Goal: Task Accomplishment & Management: Manage account settings

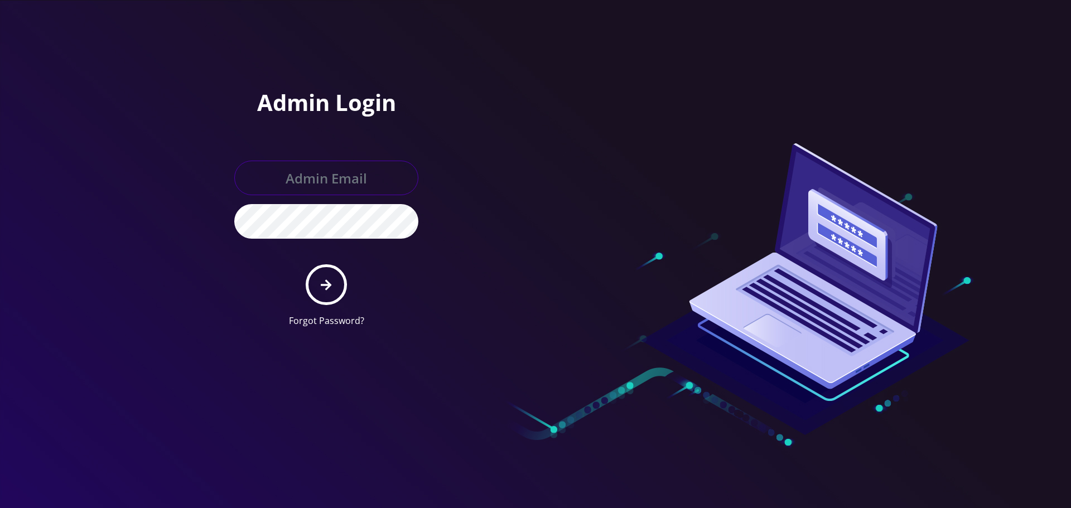
type input "[EMAIL_ADDRESS][DOMAIN_NAME]"
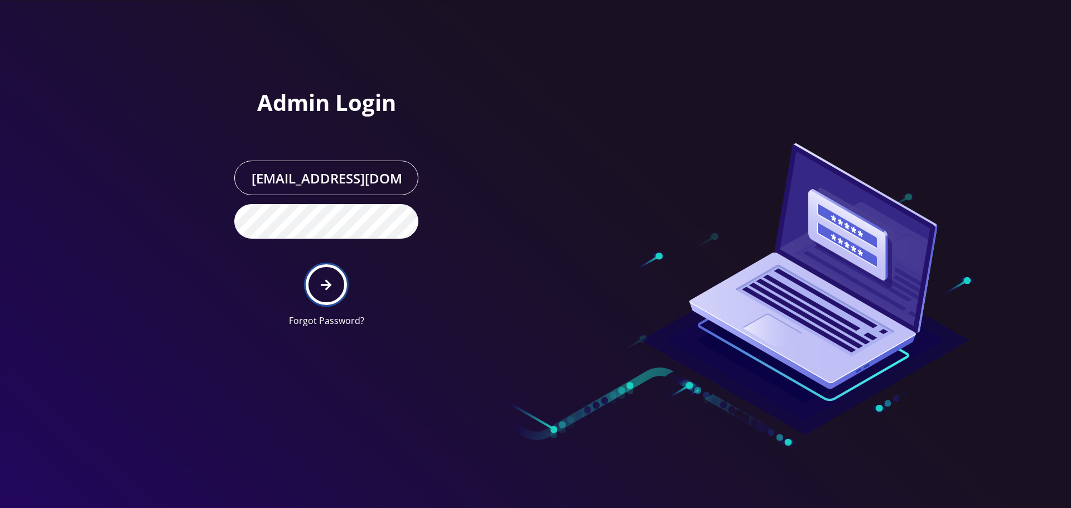
click at [327, 286] on icon "submit" at bounding box center [326, 285] width 11 height 12
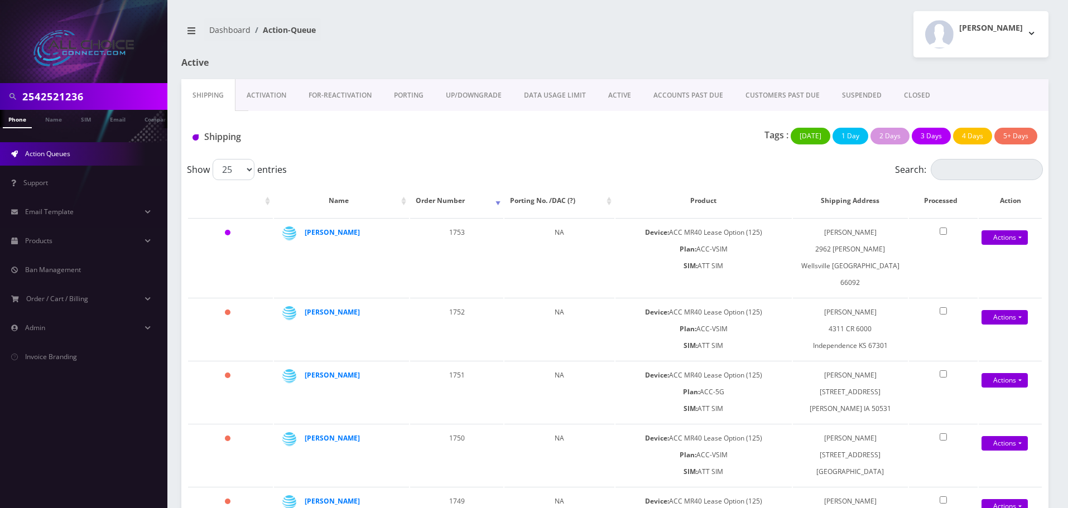
click at [47, 94] on input "2542521236" at bounding box center [93, 96] width 142 height 21
paste input "314-134-1341"
click at [47, 95] on input "314-134-1341" at bounding box center [93, 96] width 142 height 21
click at [64, 97] on input "314134-1341" at bounding box center [93, 96] width 142 height 21
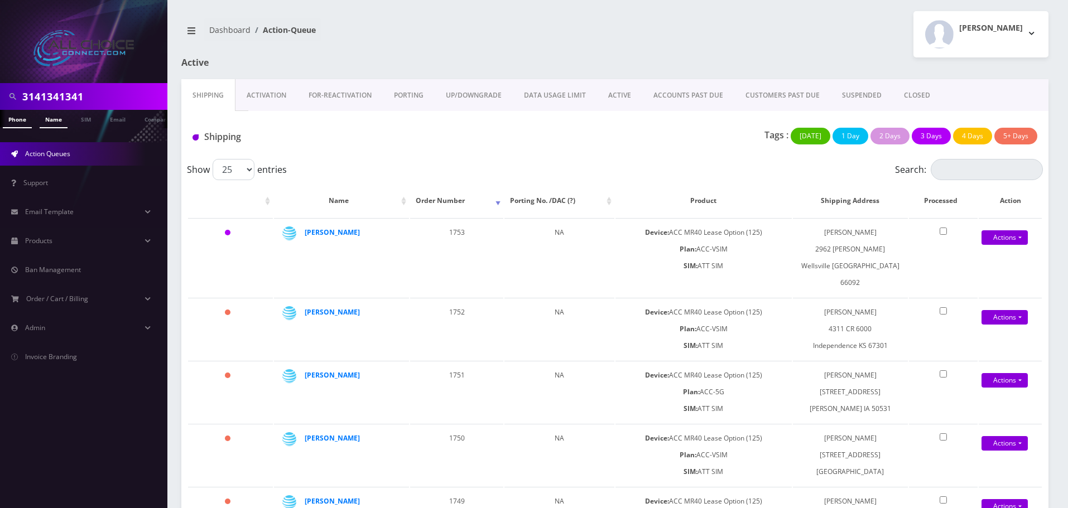
type input "3141341341"
click at [62, 120] on link "Name" at bounding box center [54, 119] width 28 height 18
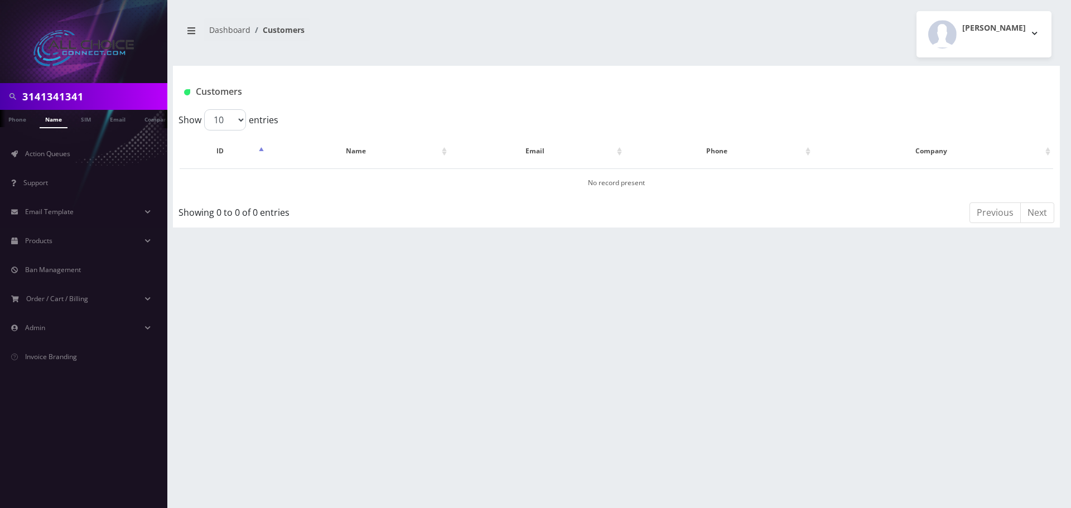
click at [90, 98] on input "3141341341" at bounding box center [93, 96] width 142 height 21
click at [10, 122] on li at bounding box center [5, 122] width 11 height 28
click at [19, 122] on link "Phone" at bounding box center [17, 119] width 29 height 18
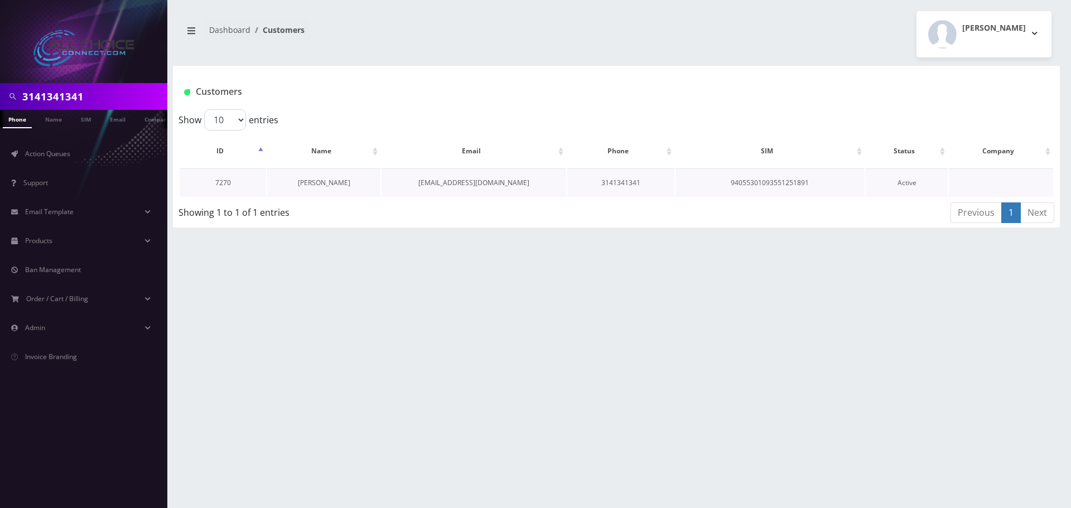
click at [340, 184] on link "Audrey Hood" at bounding box center [324, 182] width 52 height 9
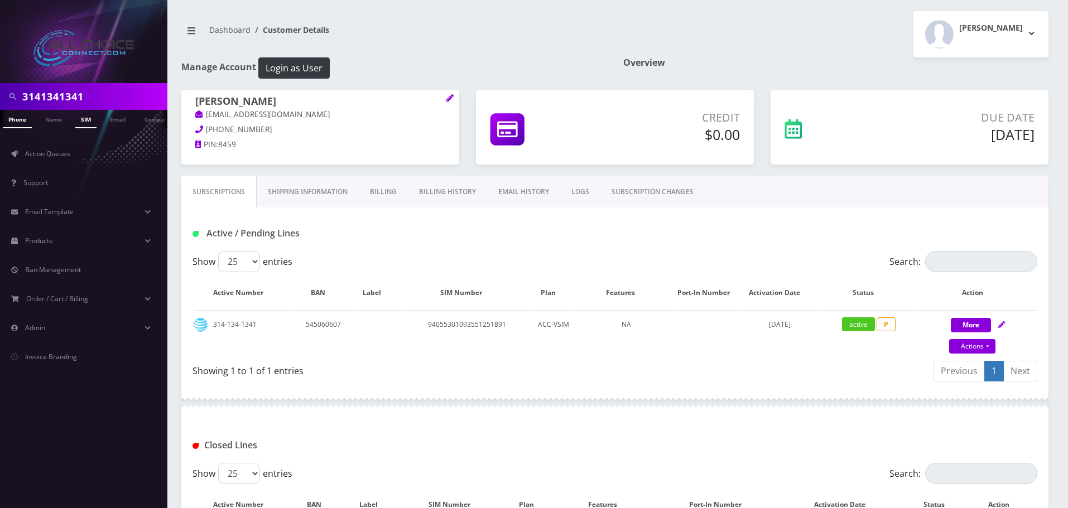
scroll to position [0, 6]
click at [49, 151] on span "Action Queues" at bounding box center [47, 153] width 45 height 9
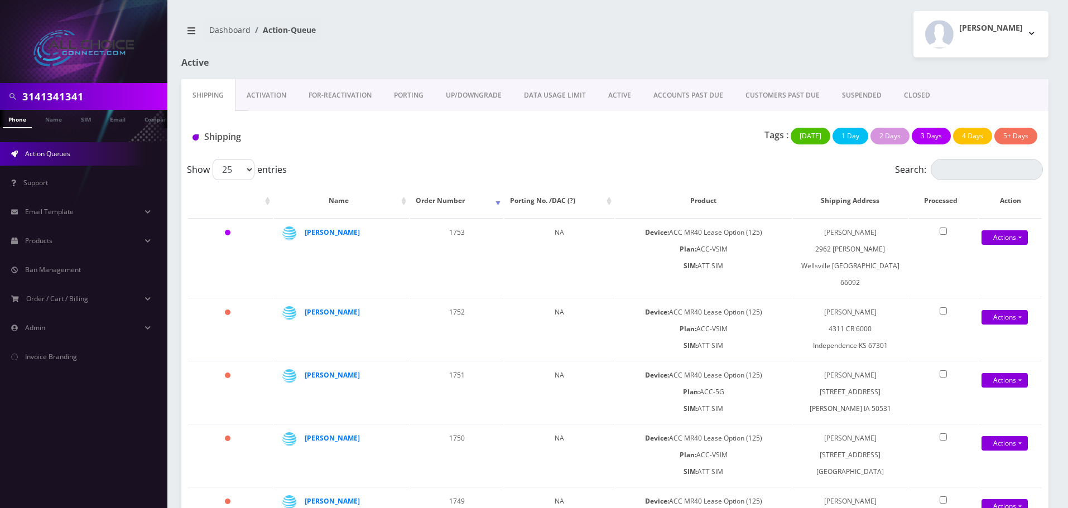
click at [68, 89] on input "3141341341" at bounding box center [93, 96] width 142 height 21
click at [68, 93] on input "3141341341" at bounding box center [93, 96] width 142 height 21
paste input "[PERSON_NAME]"
type input "[PERSON_NAME]"
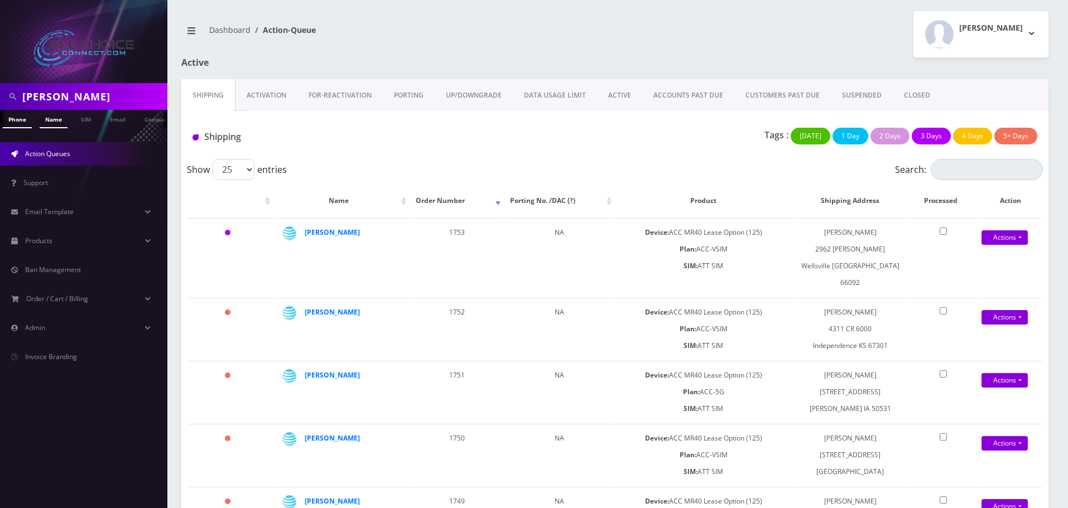
click at [58, 117] on link "Name" at bounding box center [54, 119] width 28 height 18
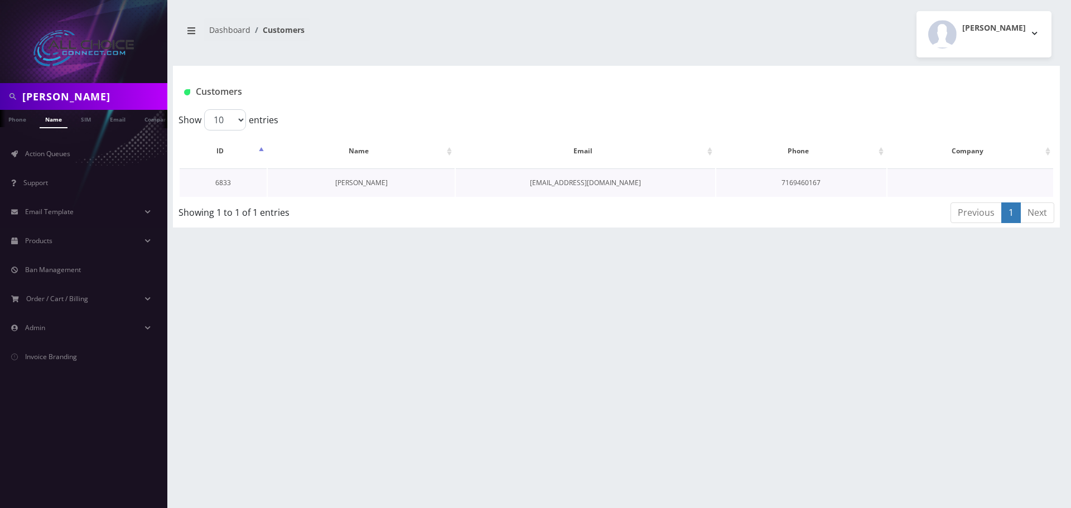
click at [353, 182] on link "[PERSON_NAME]" at bounding box center [361, 182] width 52 height 9
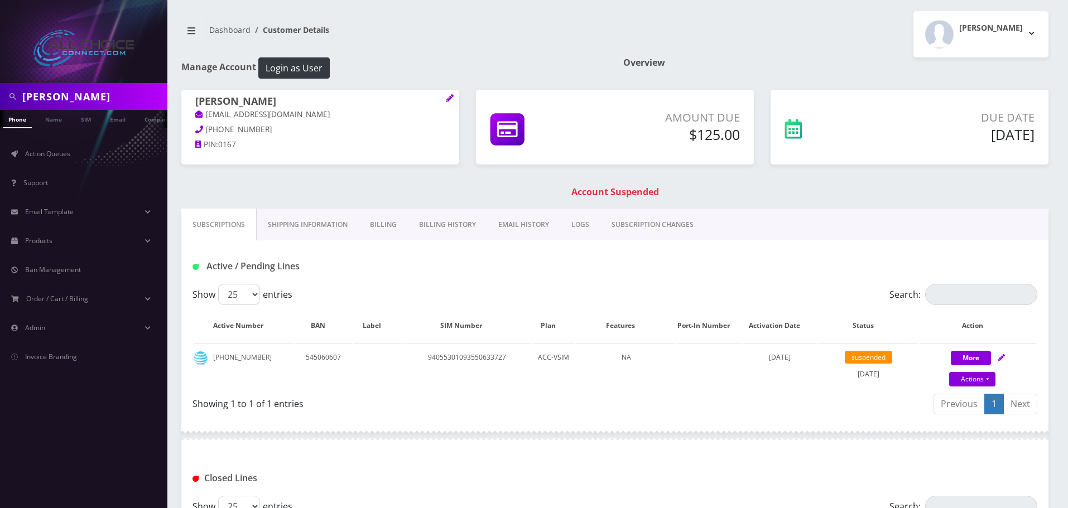
click at [386, 225] on link "Billing" at bounding box center [383, 225] width 49 height 32
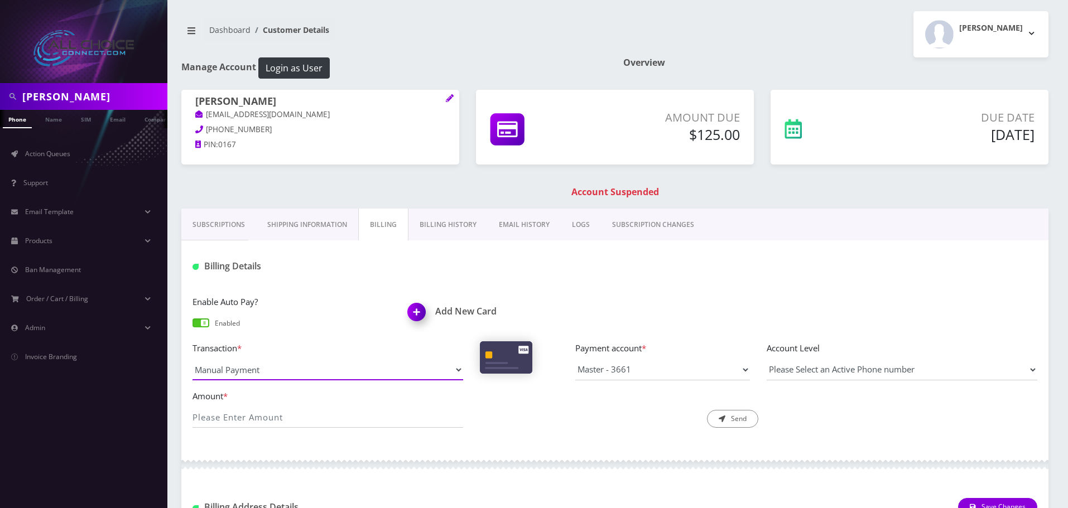
click at [372, 373] on select "Manual Payment Custom Charge Manual Credit Custom Invoice" at bounding box center [327, 369] width 271 height 21
click at [684, 364] on select "Master - 3661" at bounding box center [662, 369] width 175 height 21
click at [417, 312] on img at bounding box center [418, 316] width 33 height 33
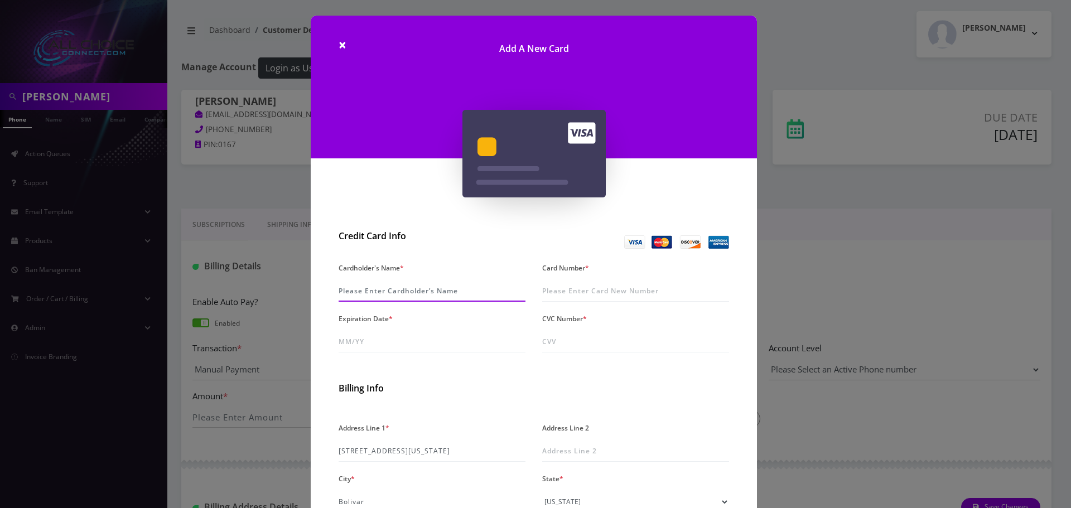
click at [407, 287] on input "Cardholder's Name *" at bounding box center [432, 291] width 187 height 21
type input "William Bauer"
click at [546, 290] on input "Card Number *" at bounding box center [635, 291] width 187 height 21
click at [551, 289] on input "Card Number *" at bounding box center [635, 291] width 187 height 21
type input "4435 8900 0810 7006"
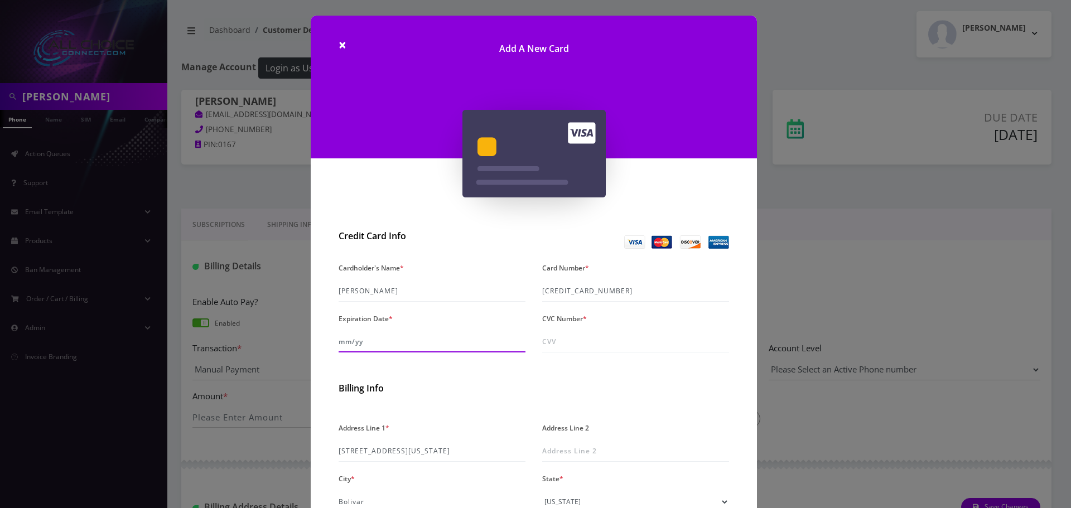
click at [407, 336] on input "Expiration Date *" at bounding box center [432, 341] width 187 height 21
type input "04/28"
click at [588, 343] on input "CVC Number *" at bounding box center [635, 341] width 187 height 21
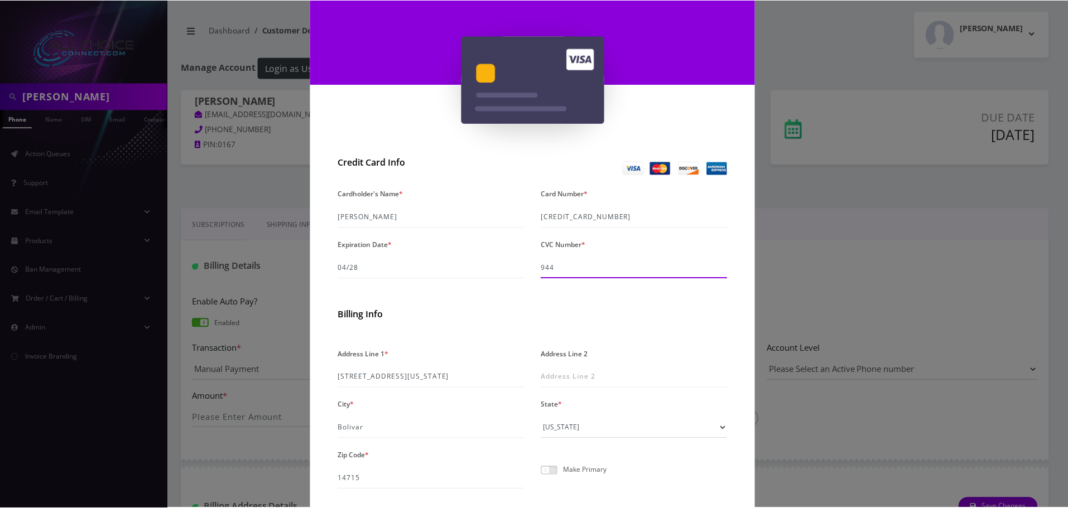
scroll to position [158, 0]
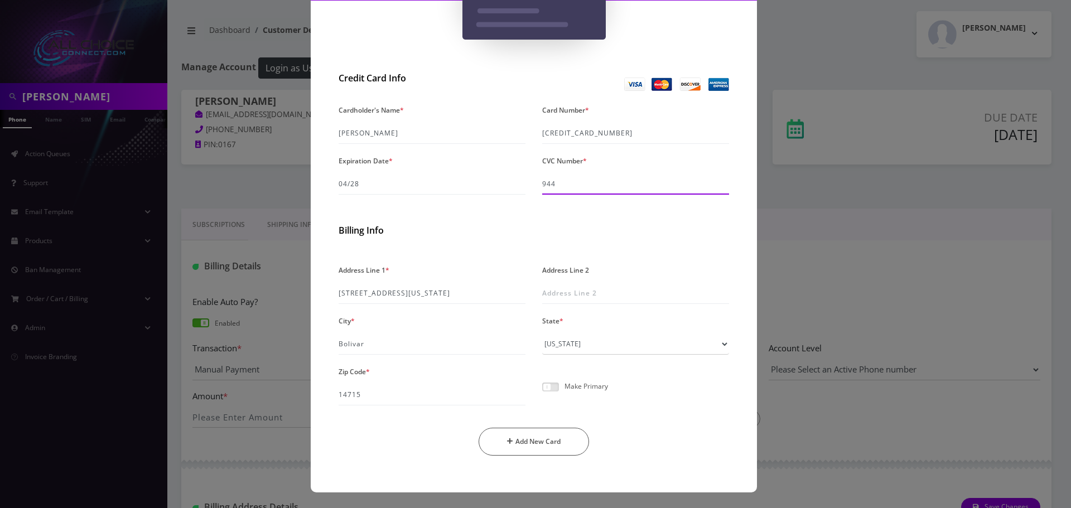
type input "944"
click at [546, 386] on span at bounding box center [550, 387] width 17 height 9
click at [542, 393] on input "checkbox" at bounding box center [542, 393] width 0 height 0
click at [552, 444] on button "Add New Card" at bounding box center [534, 442] width 111 height 28
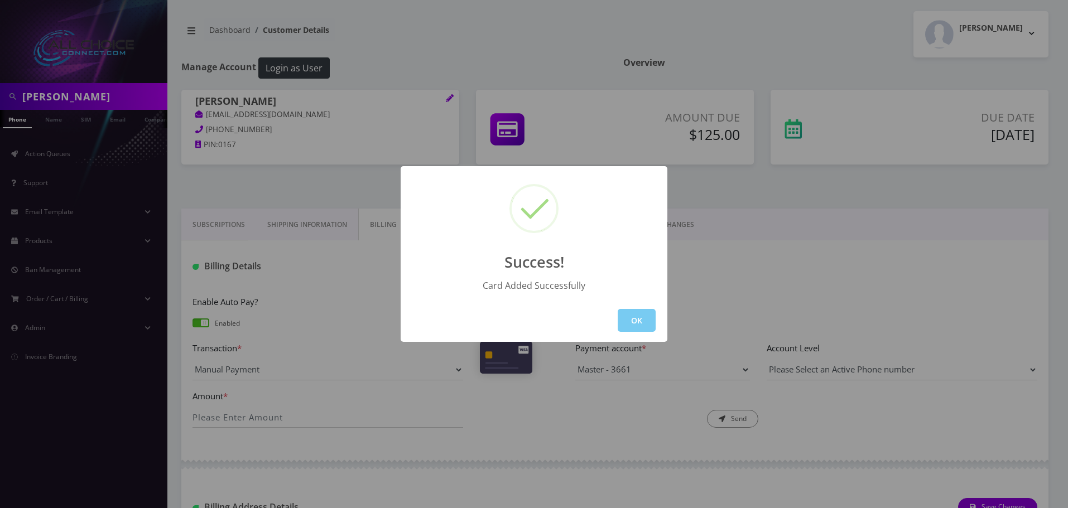
click at [633, 317] on button "OK" at bounding box center [637, 320] width 38 height 23
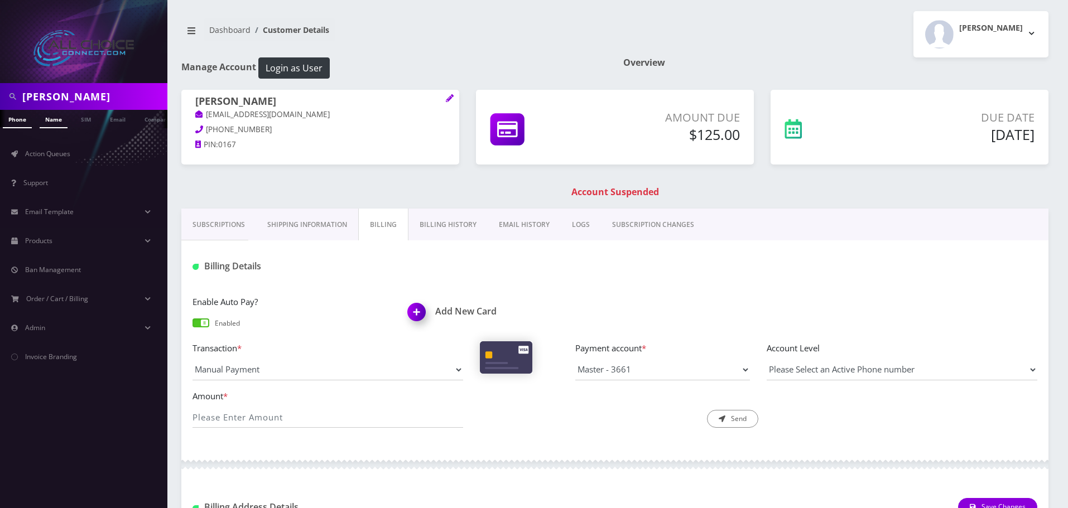
click at [47, 126] on link "Name" at bounding box center [54, 119] width 28 height 18
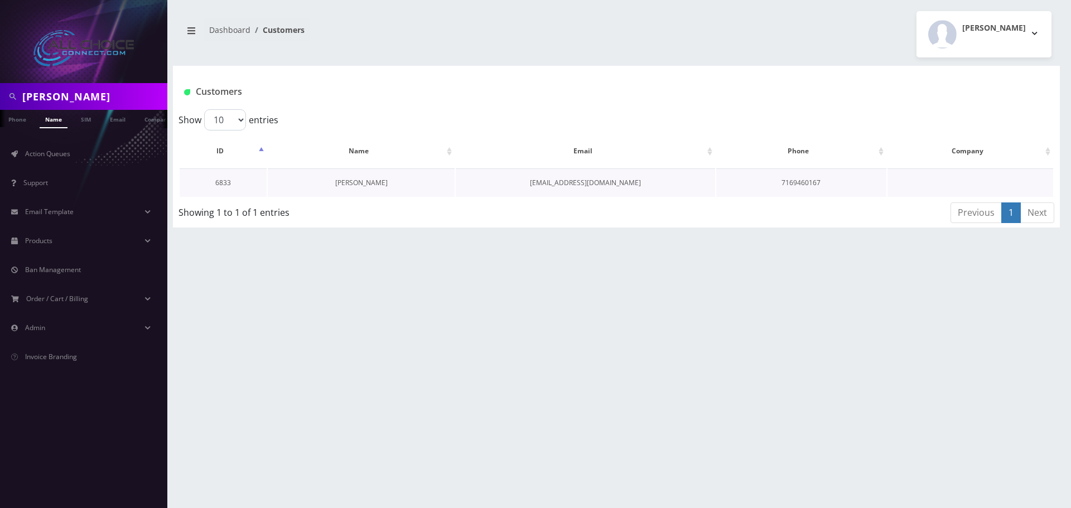
click at [363, 182] on link "[PERSON_NAME]" at bounding box center [361, 182] width 52 height 9
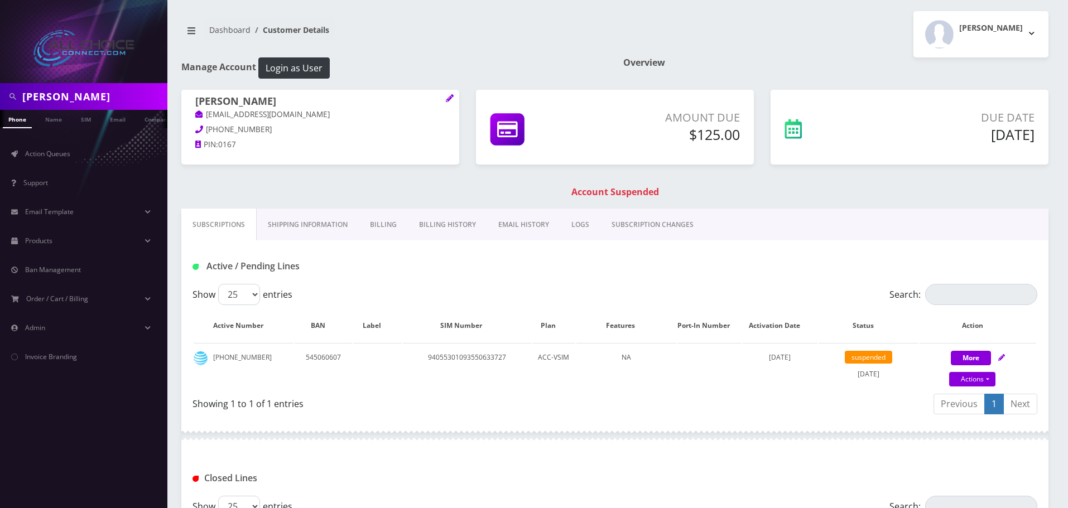
click at [371, 219] on link "Billing" at bounding box center [383, 225] width 49 height 32
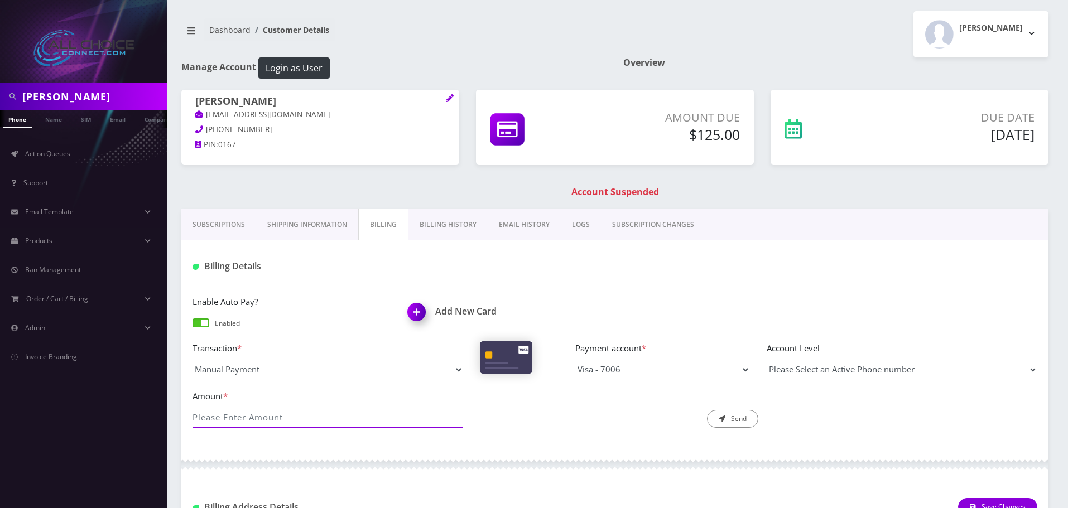
click at [300, 413] on input "Amount *" at bounding box center [327, 417] width 271 height 21
type input "125"
click at [733, 417] on button "Send" at bounding box center [732, 419] width 51 height 18
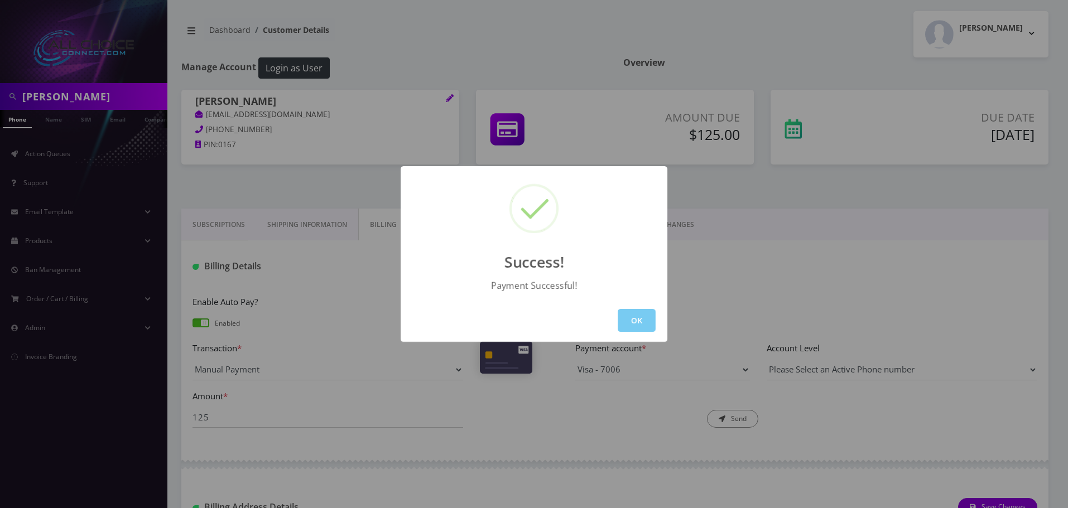
click at [635, 315] on button "OK" at bounding box center [637, 320] width 38 height 23
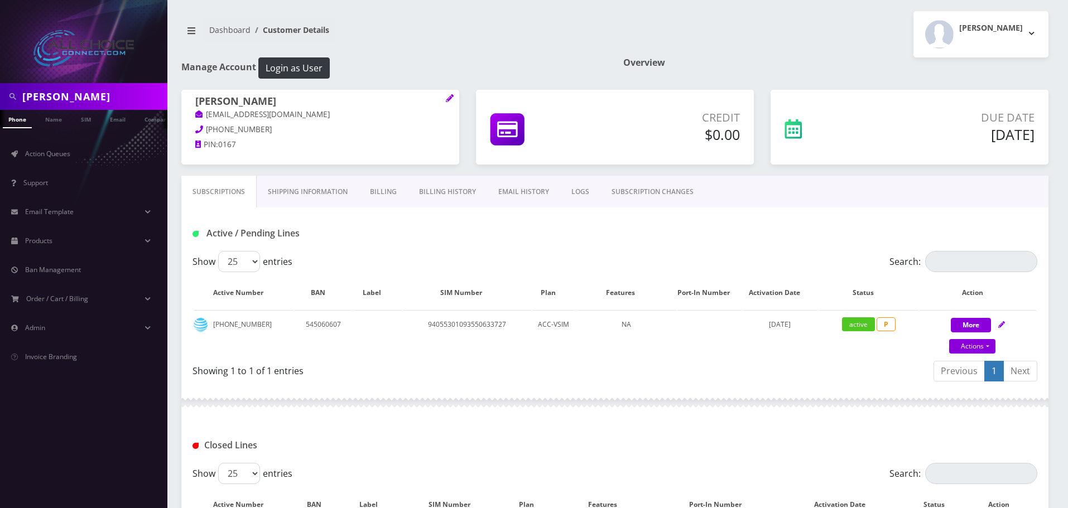
drag, startPoint x: 956, startPoint y: 138, endPoint x: 1038, endPoint y: 136, distance: 82.0
click at [1038, 136] on div "Due Date Sep 21, 2025" at bounding box center [954, 128] width 178 height 38
click at [1001, 127] on h5 "Sep 21, 2025" at bounding box center [953, 134] width 161 height 17
click at [975, 131] on h5 "Sep 21, 2025" at bounding box center [953, 134] width 161 height 17
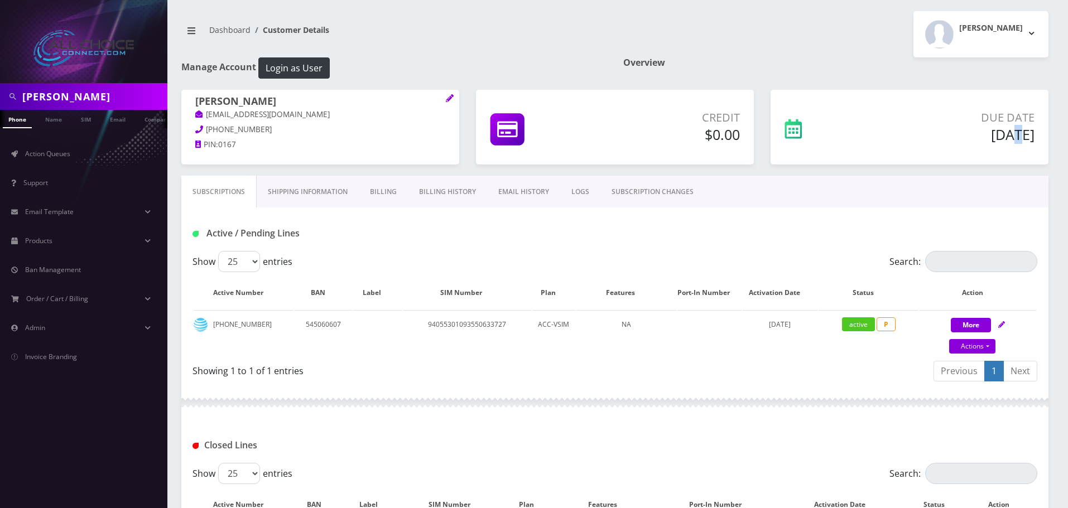
click at [975, 131] on h5 "Sep 21, 2025" at bounding box center [953, 134] width 161 height 17
click at [1000, 131] on h5 "Sep 21, 2025" at bounding box center [953, 134] width 161 height 17
click at [975, 134] on h5 "Sep 21, 2025" at bounding box center [953, 134] width 161 height 17
click at [1003, 136] on h5 "Sep 21, 2025" at bounding box center [953, 134] width 161 height 17
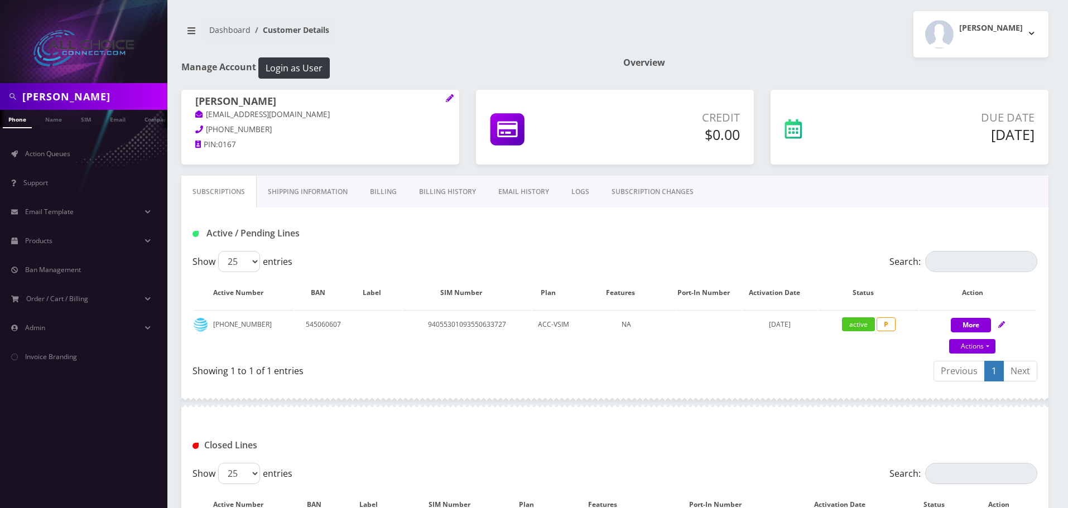
click at [1002, 136] on h5 "Sep 21, 2025" at bounding box center [953, 134] width 161 height 17
click at [47, 91] on input "Bauer" at bounding box center [93, 96] width 142 height 21
type input "[PERSON_NAME]"
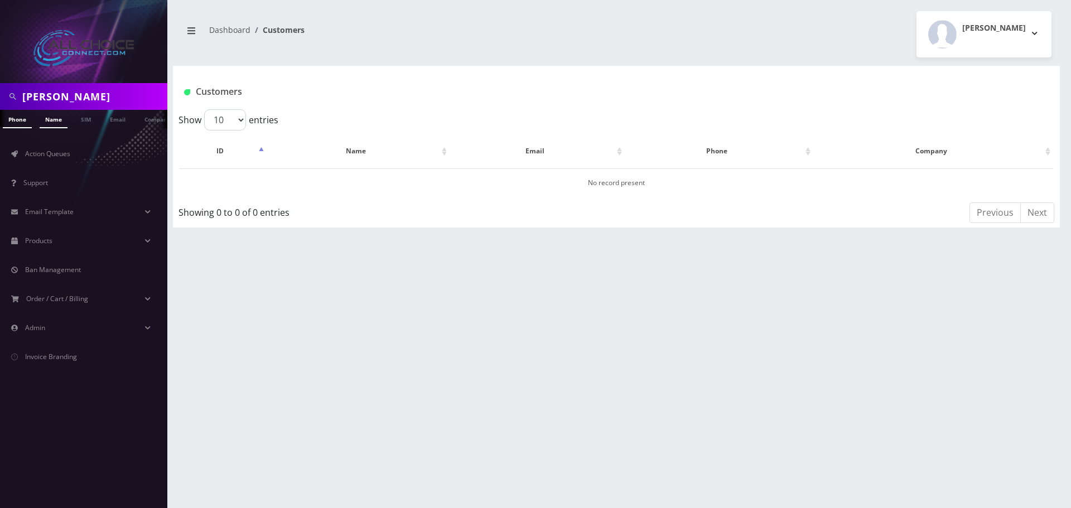
click at [57, 126] on link "Name" at bounding box center [54, 119] width 28 height 18
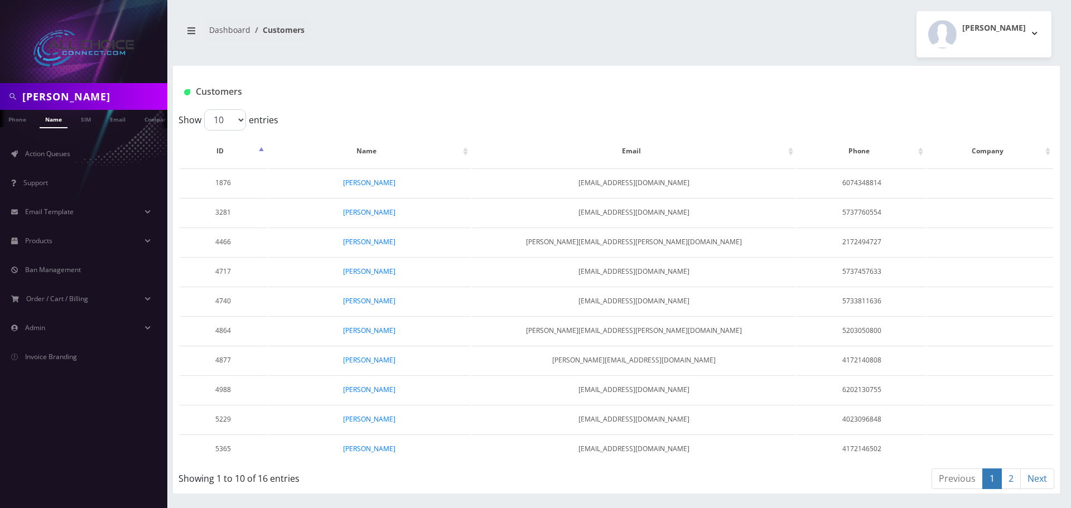
click at [1009, 481] on link "2" at bounding box center [1011, 479] width 20 height 21
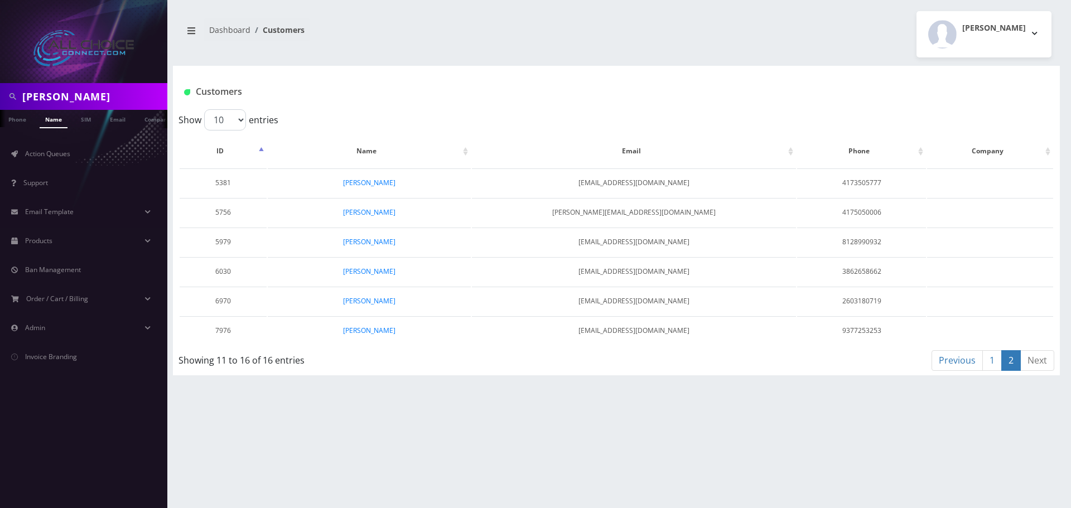
click at [992, 356] on link "1" at bounding box center [992, 360] width 20 height 21
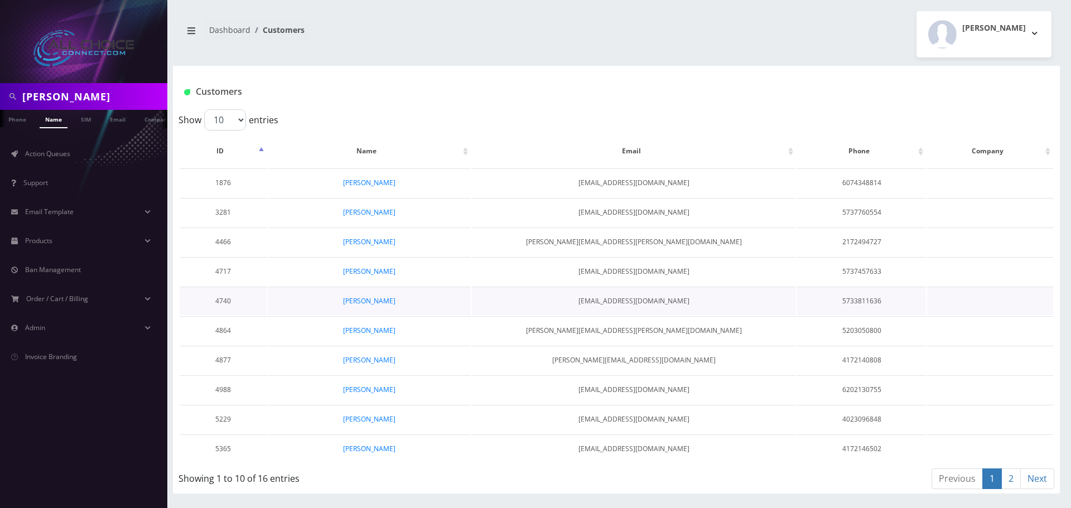
click at [369, 295] on td "[PERSON_NAME]" at bounding box center [369, 301] width 203 height 28
click at [369, 296] on link "[PERSON_NAME]" at bounding box center [369, 300] width 52 height 9
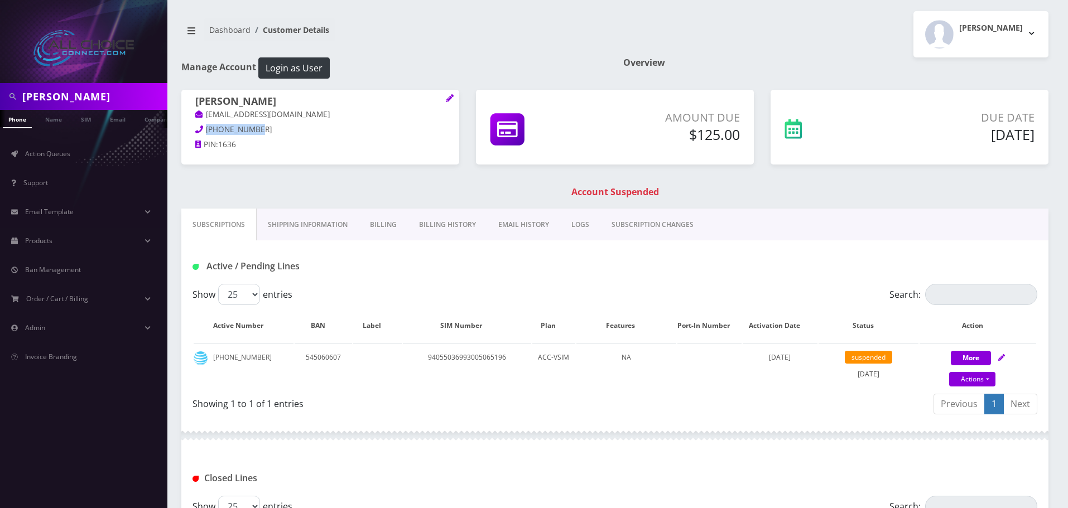
drag, startPoint x: 260, startPoint y: 126, endPoint x: 206, endPoint y: 127, distance: 54.1
click at [206, 127] on p "573-381-1636" at bounding box center [320, 130] width 250 height 12
copy span "573-381-1636"
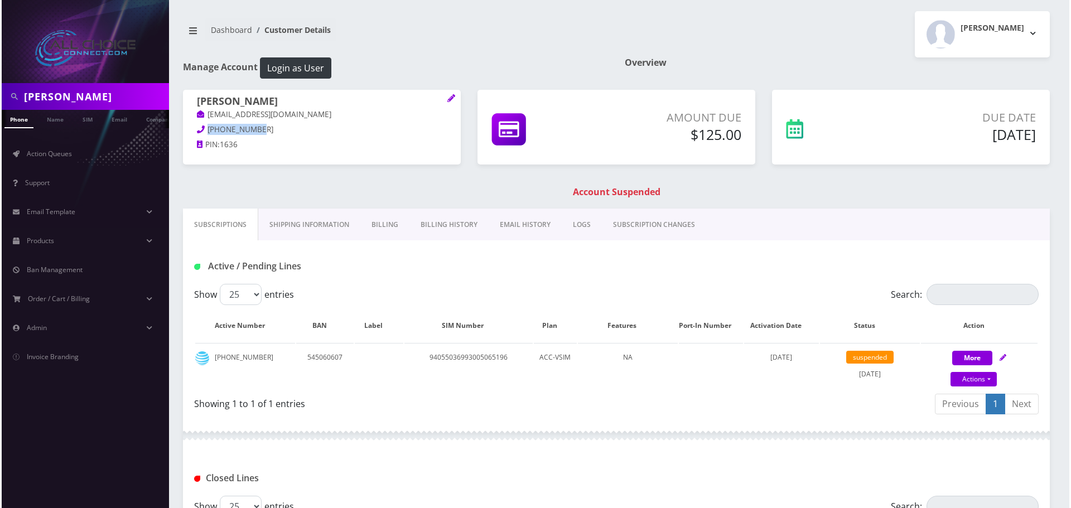
scroll to position [0, 6]
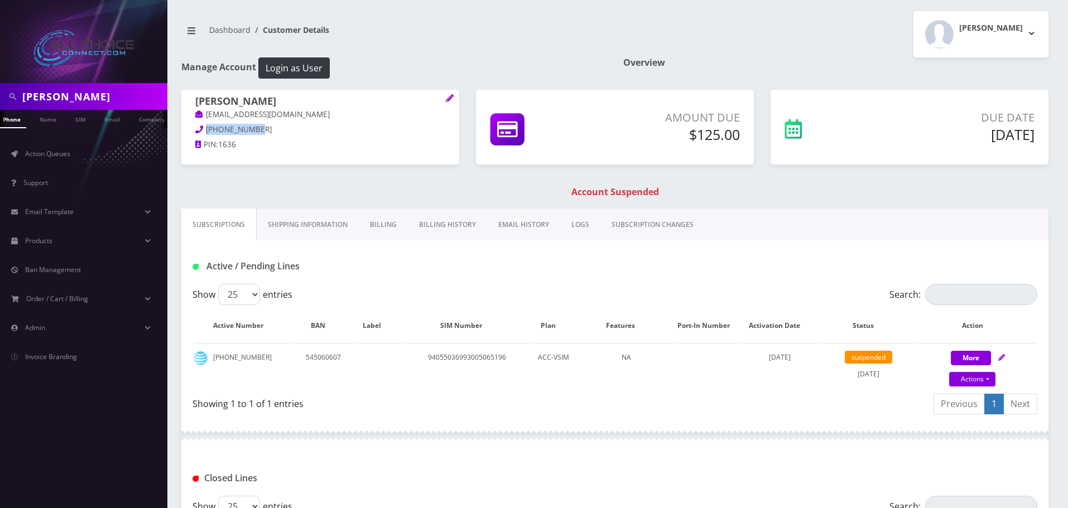
click at [376, 221] on link "Billing" at bounding box center [383, 225] width 49 height 32
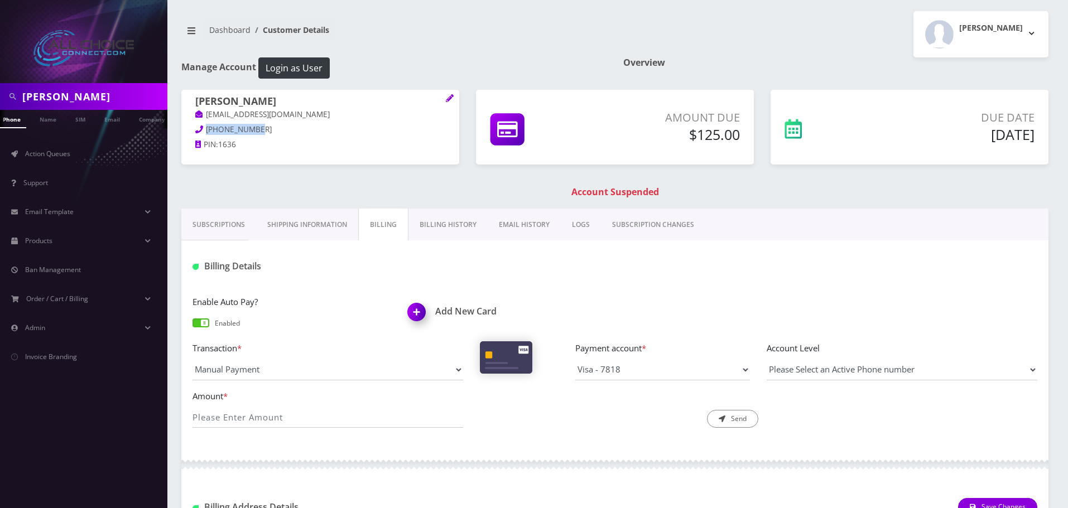
click at [410, 309] on img at bounding box center [418, 316] width 33 height 33
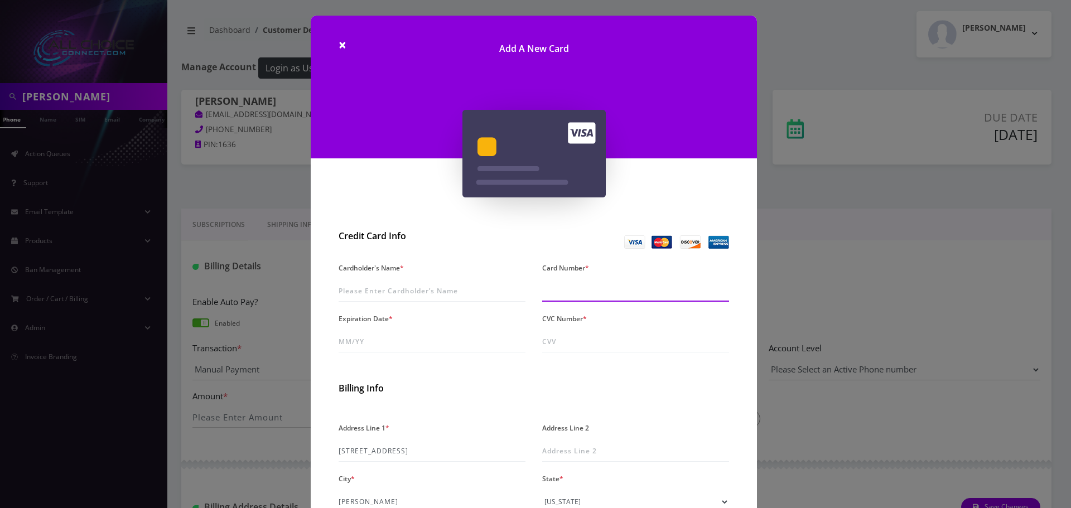
click at [581, 294] on input "Card Number *" at bounding box center [635, 291] width 187 height 21
type input "5511 6869 0026 1097"
click at [373, 338] on input "Expiration Date *" at bounding box center [432, 341] width 187 height 21
type input "04/27"
click at [591, 340] on input "CVC Number *" at bounding box center [635, 341] width 187 height 21
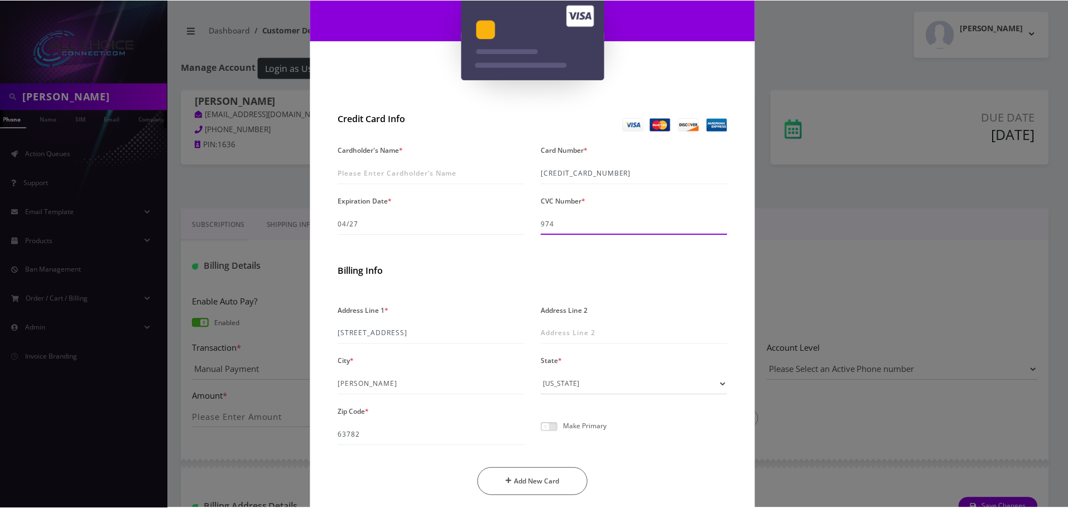
scroll to position [158, 0]
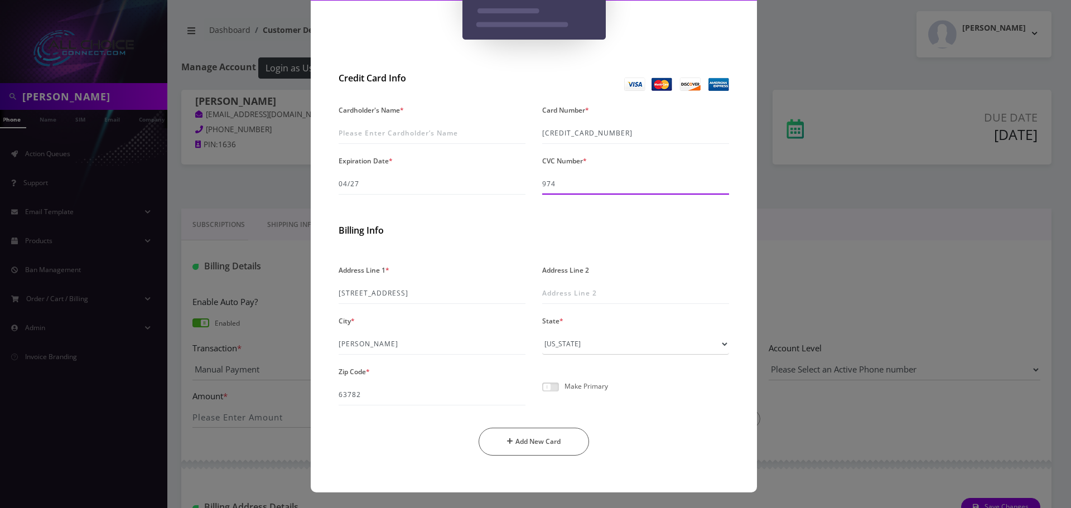
type input "974"
click at [546, 393] on div "Make Primary" at bounding box center [636, 391] width 204 height 28
click at [547, 388] on span at bounding box center [550, 387] width 17 height 9
click at [542, 393] on input "checkbox" at bounding box center [542, 393] width 0 height 0
click at [541, 445] on button "Add New Card" at bounding box center [534, 442] width 111 height 28
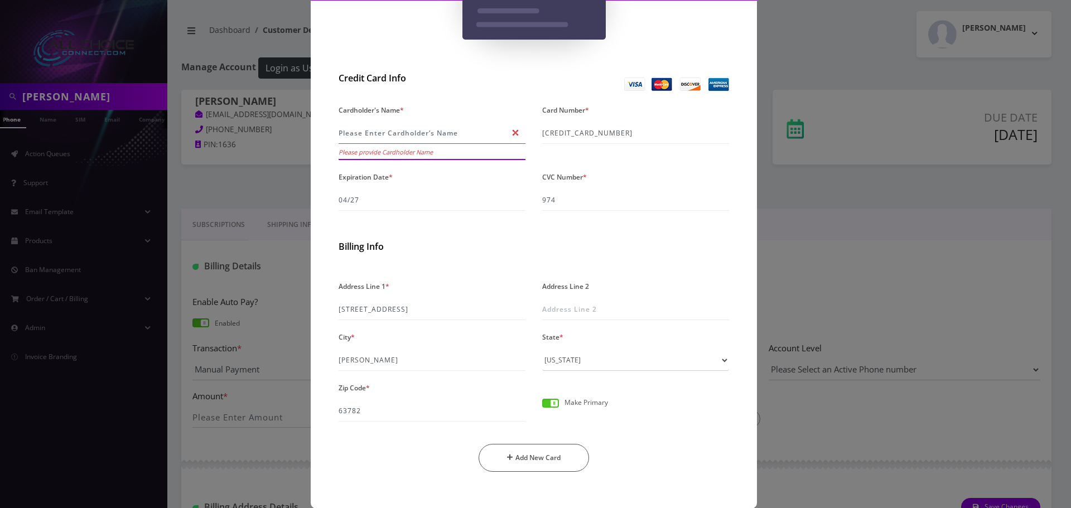
click at [423, 136] on input "Cardholder's Name *" at bounding box center [432, 133] width 187 height 21
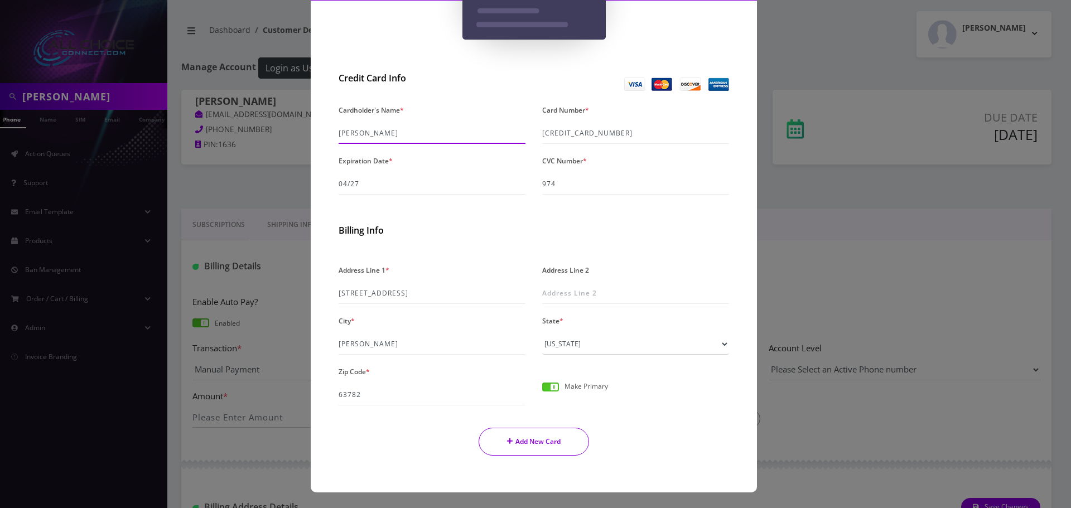
type input "Brandon Smith"
click at [531, 448] on button "Add New Card" at bounding box center [534, 442] width 111 height 28
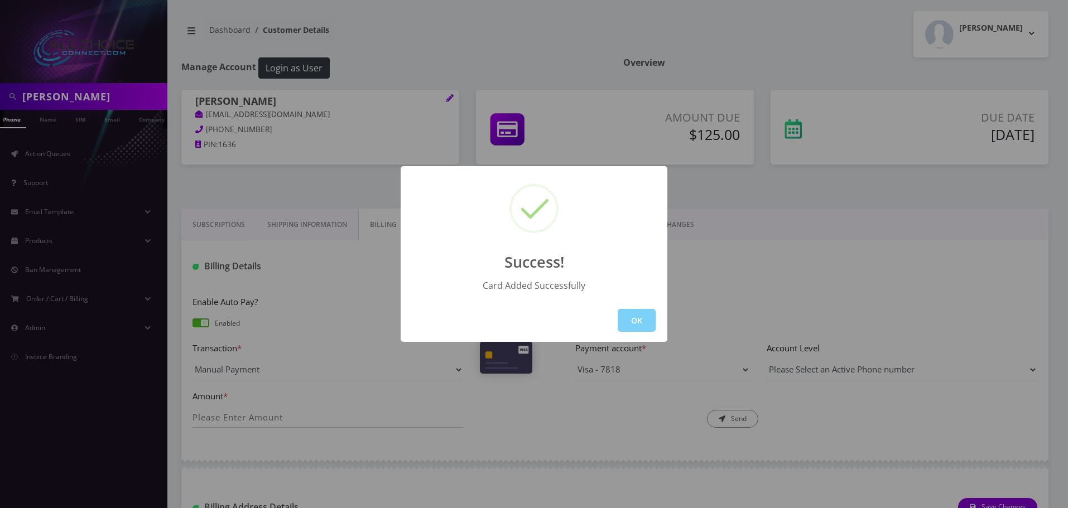
drag, startPoint x: 634, startPoint y: 319, endPoint x: 589, endPoint y: 282, distance: 57.9
click at [632, 314] on button "OK" at bounding box center [637, 320] width 38 height 23
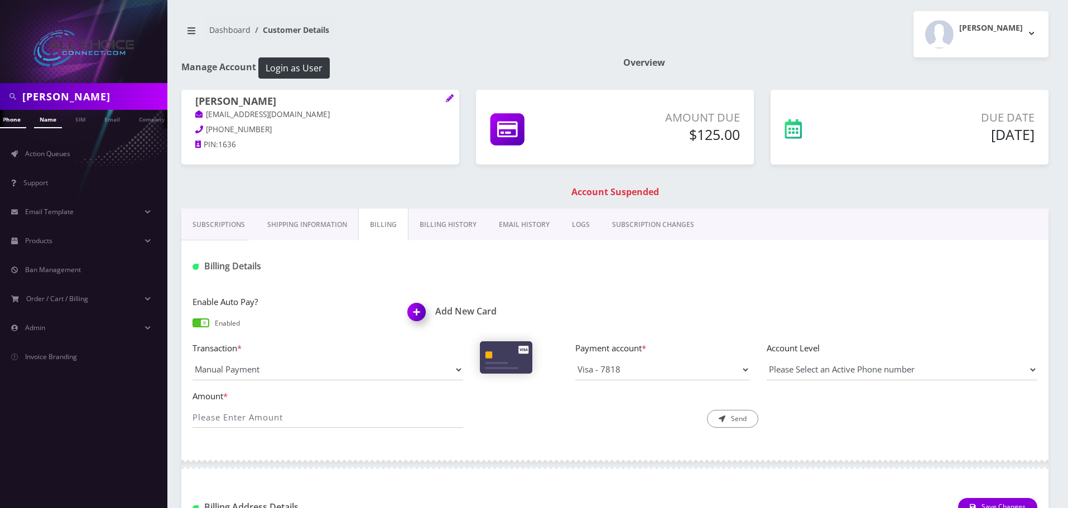
click at [52, 125] on link "Name" at bounding box center [48, 119] width 28 height 18
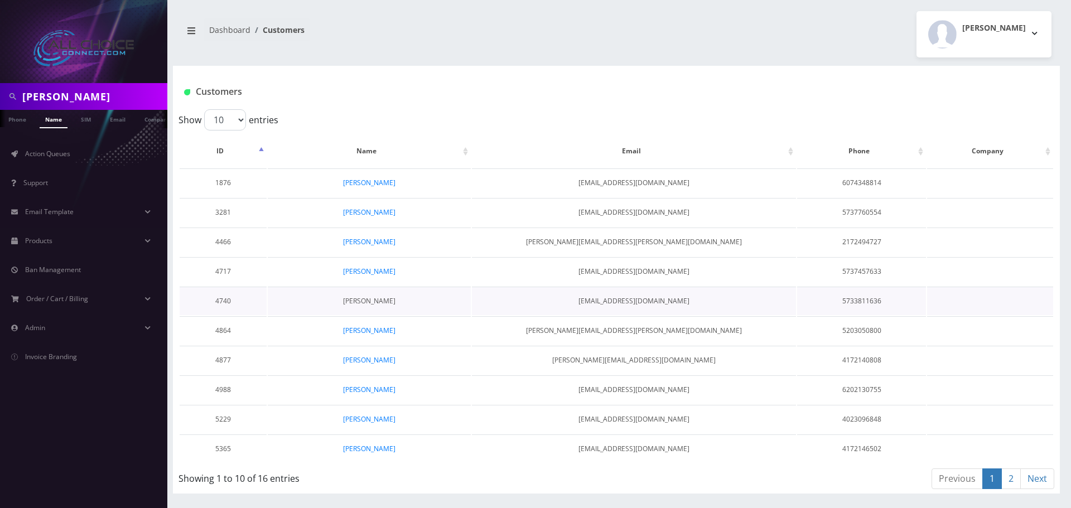
click at [364, 304] on link "[PERSON_NAME]" at bounding box center [369, 300] width 52 height 9
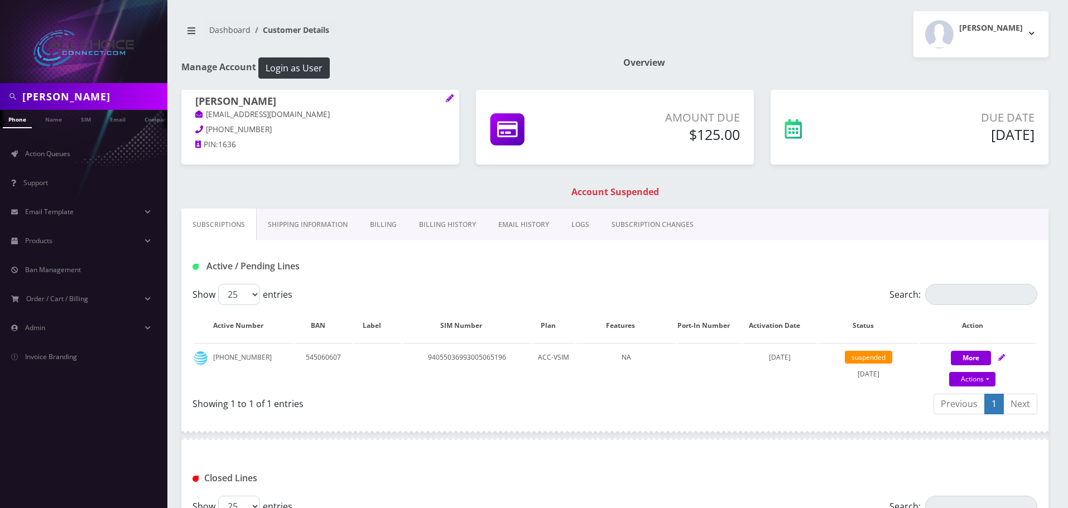
click at [381, 225] on link "Billing" at bounding box center [383, 225] width 49 height 32
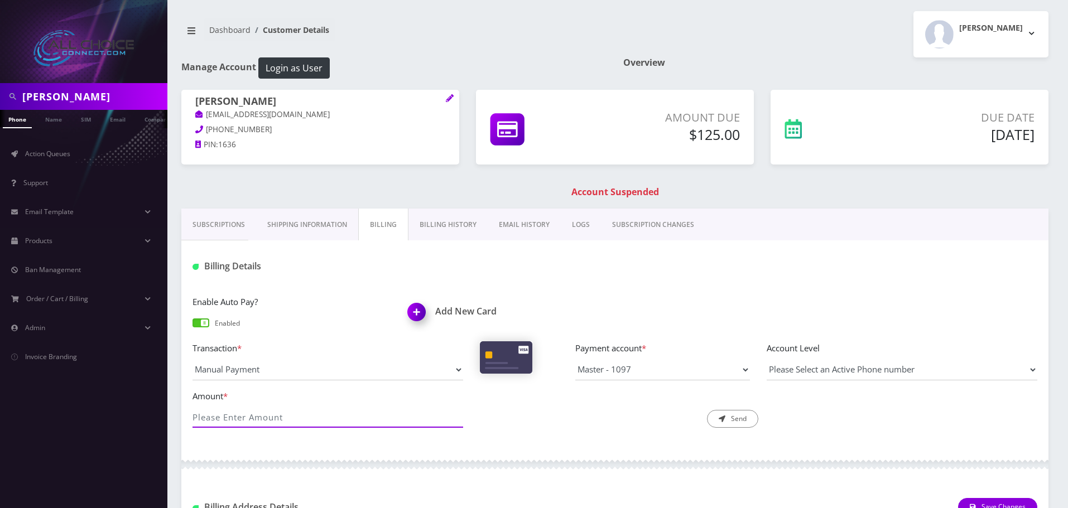
click at [288, 414] on input "Amount *" at bounding box center [327, 417] width 271 height 21
type input "125"
click at [740, 422] on button "Send" at bounding box center [732, 419] width 51 height 18
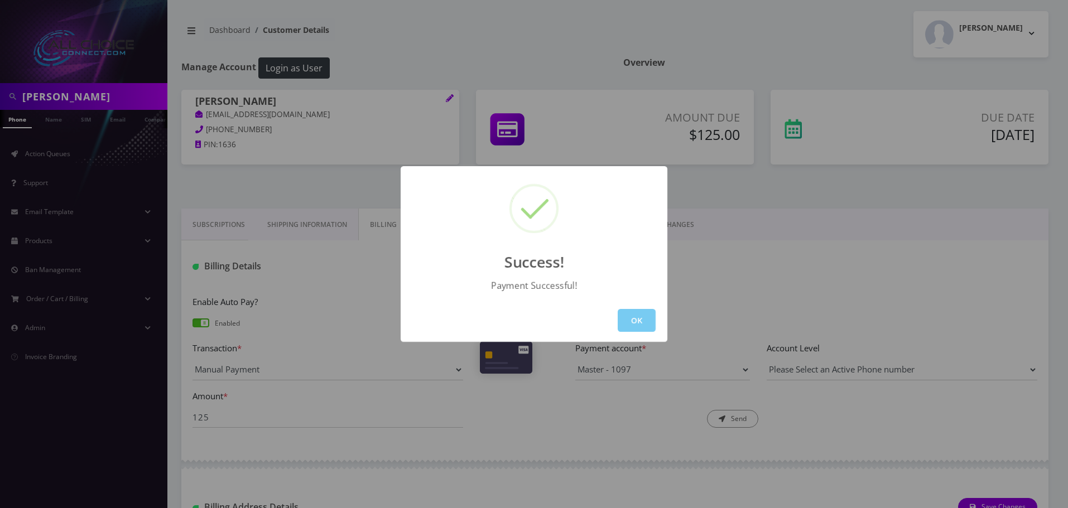
click at [637, 312] on button "OK" at bounding box center [637, 320] width 38 height 23
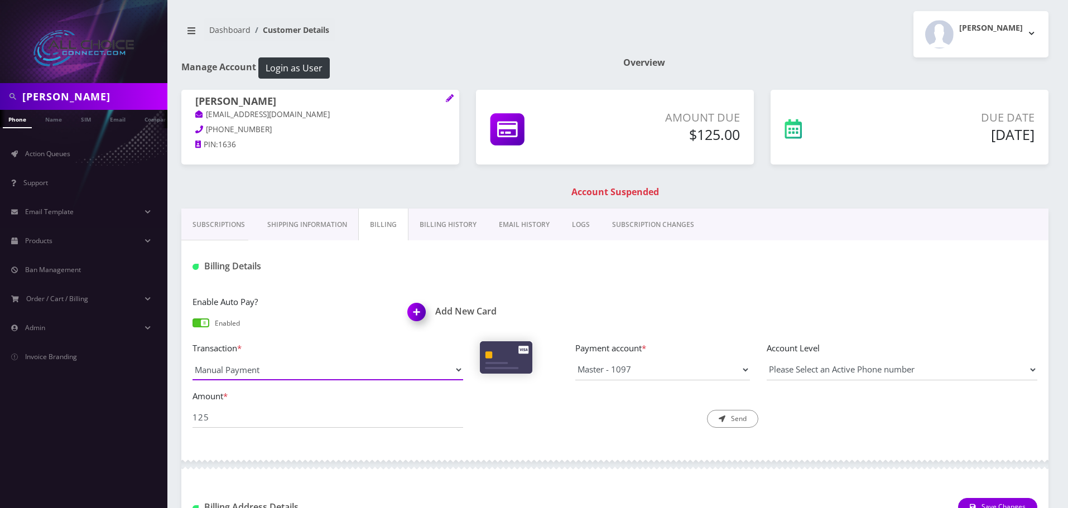
click at [351, 361] on select "Manual Payment Custom Charge Manual Credit Custom Invoice" at bounding box center [327, 369] width 271 height 21
select select "Custom Charge"
click at [192, 359] on select "Manual Payment Custom Charge Manual Credit Custom Invoice" at bounding box center [327, 369] width 271 height 21
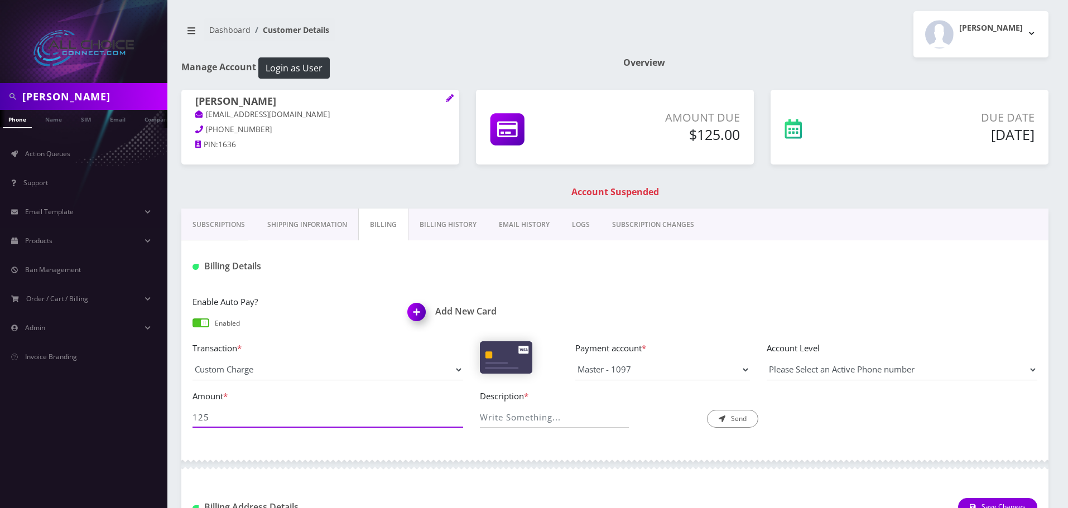
click at [293, 418] on input "125" at bounding box center [327, 417] width 271 height 21
type input "39.99"
click at [533, 420] on input "Description *" at bounding box center [555, 417] width 150 height 21
type input "reconnect"
drag, startPoint x: 733, startPoint y: 411, endPoint x: 738, endPoint y: 416, distance: 7.5
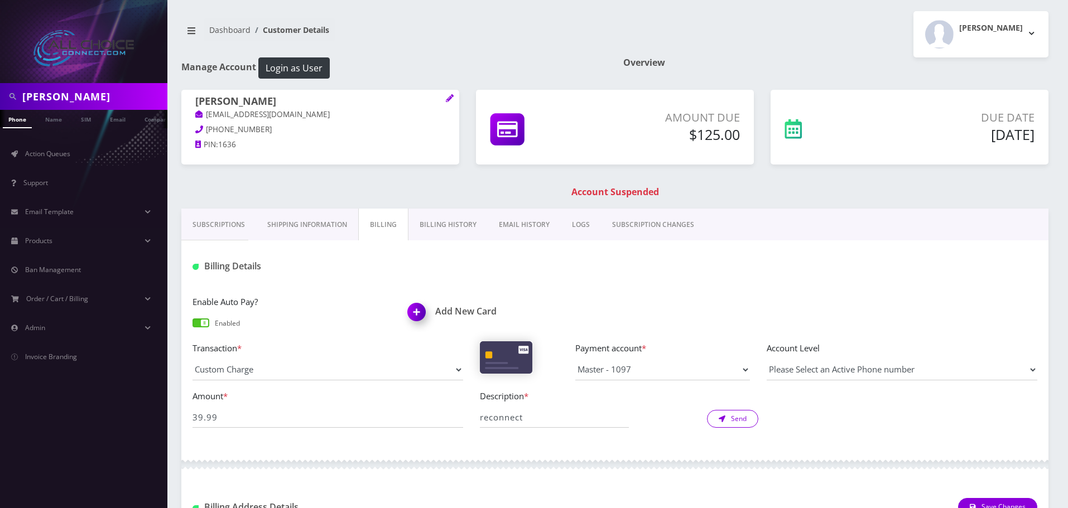
click at [734, 412] on button "Send" at bounding box center [732, 419] width 51 height 18
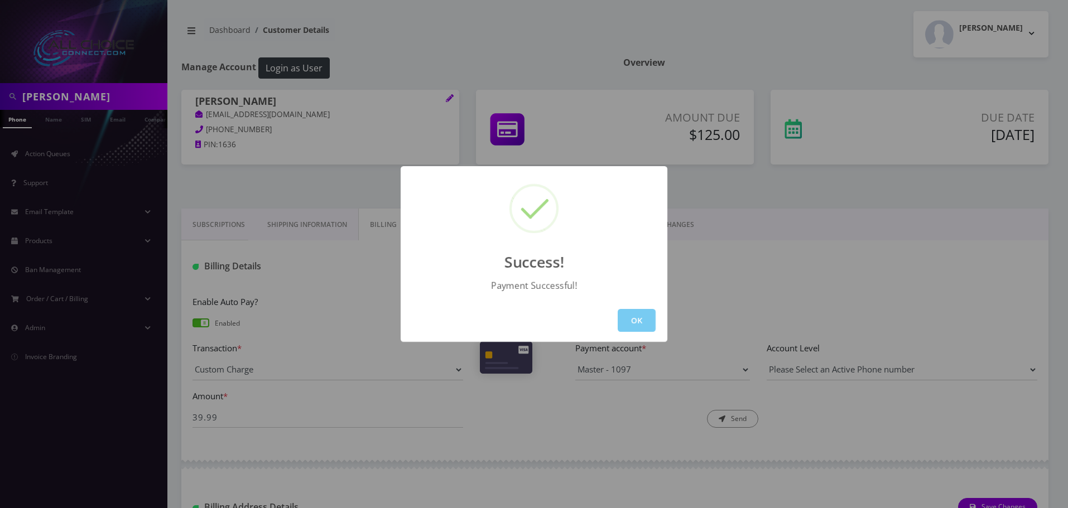
click at [643, 322] on button "OK" at bounding box center [637, 320] width 38 height 23
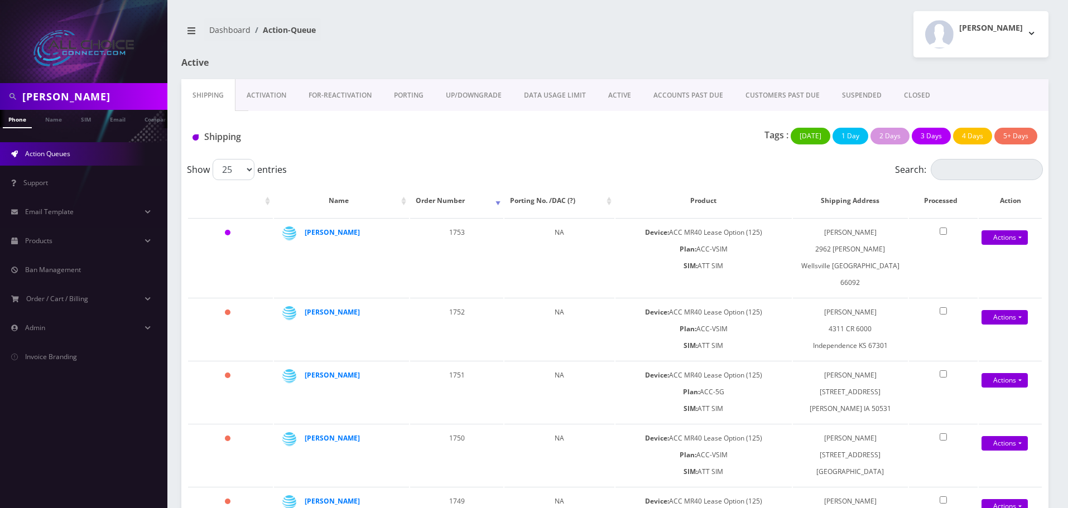
click at [65, 91] on input "[PERSON_NAME]" at bounding box center [93, 96] width 142 height 21
type input "hood"
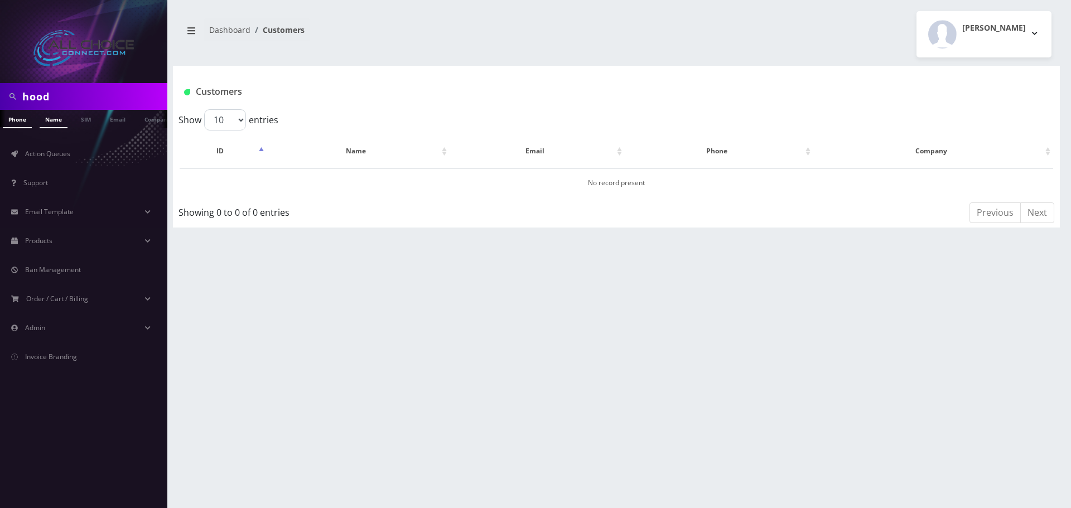
click at [54, 115] on link "Name" at bounding box center [54, 119] width 28 height 18
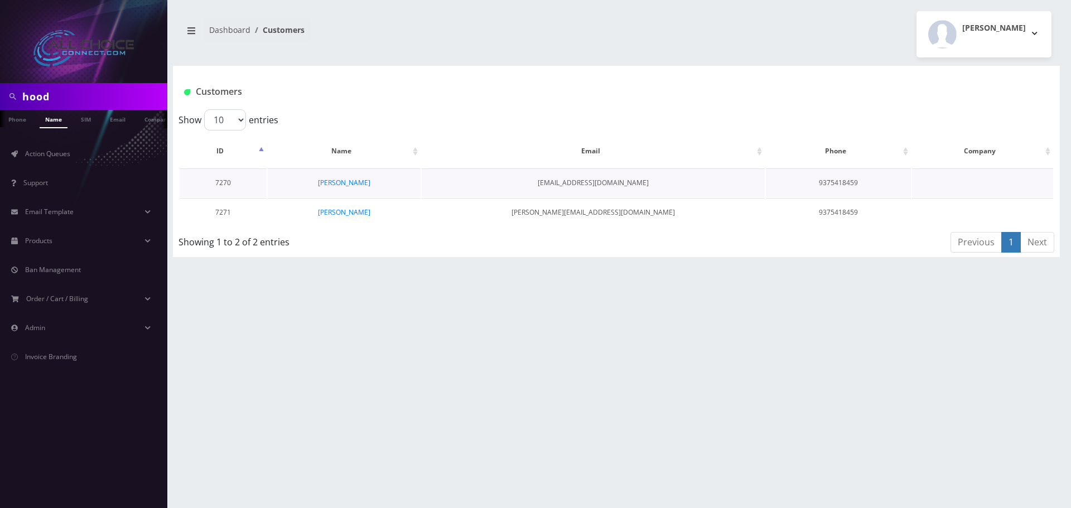
click at [355, 176] on td "[PERSON_NAME]" at bounding box center [344, 182] width 153 height 28
click at [356, 187] on link "[PERSON_NAME]" at bounding box center [344, 182] width 52 height 9
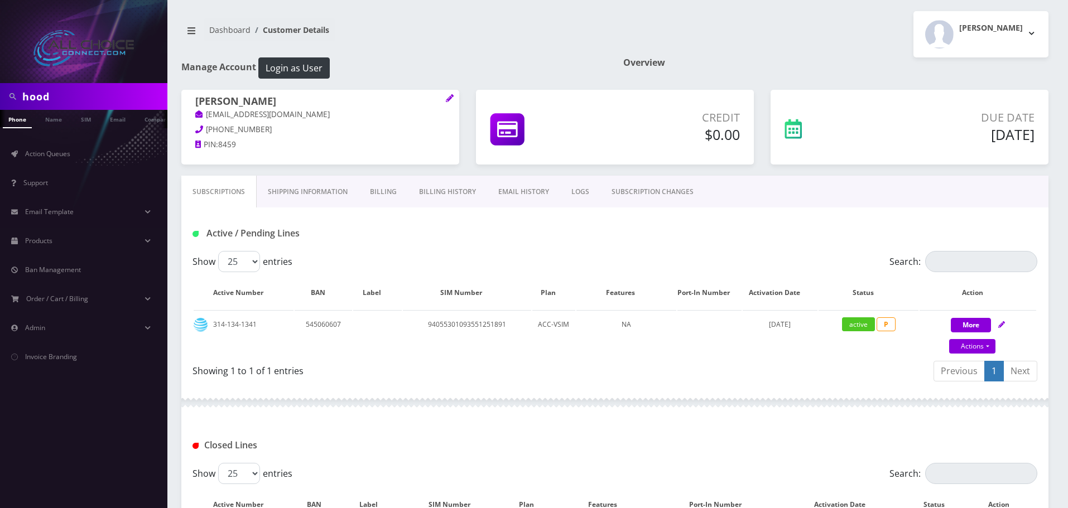
click at [441, 191] on link "Billing History" at bounding box center [447, 192] width 79 height 32
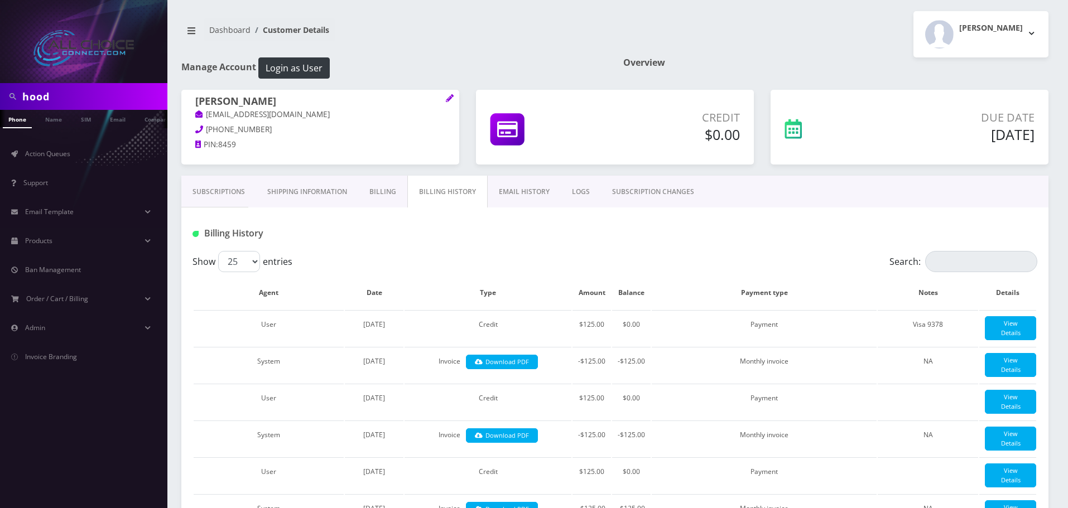
click at [386, 191] on link "Billing" at bounding box center [382, 192] width 49 height 32
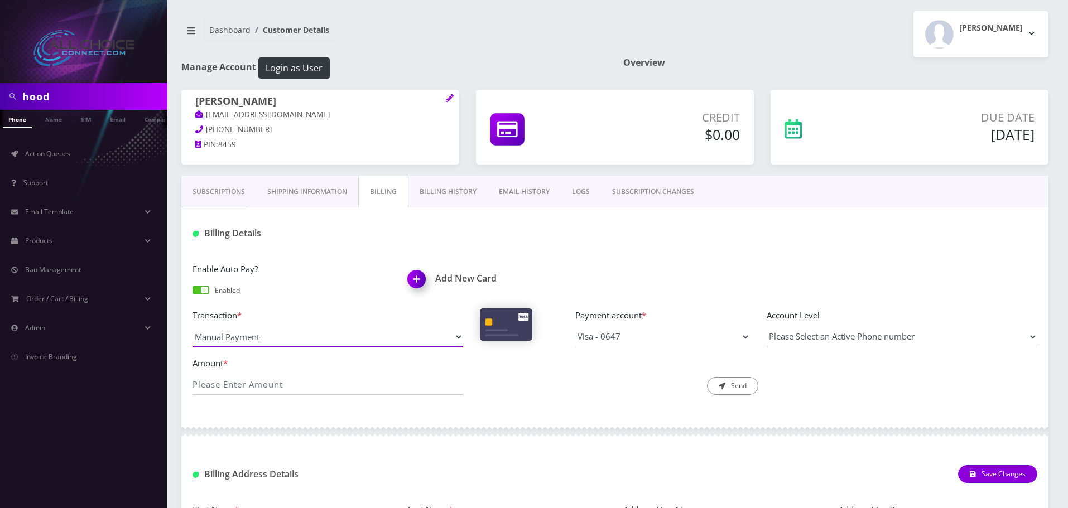
click at [407, 336] on select "Manual Payment Custom Charge Manual Credit Custom Invoice" at bounding box center [327, 336] width 271 height 21
select select "Custom Charge"
click at [192, 326] on select "Manual Payment Custom Charge Manual Credit Custom Invoice" at bounding box center [327, 336] width 271 height 21
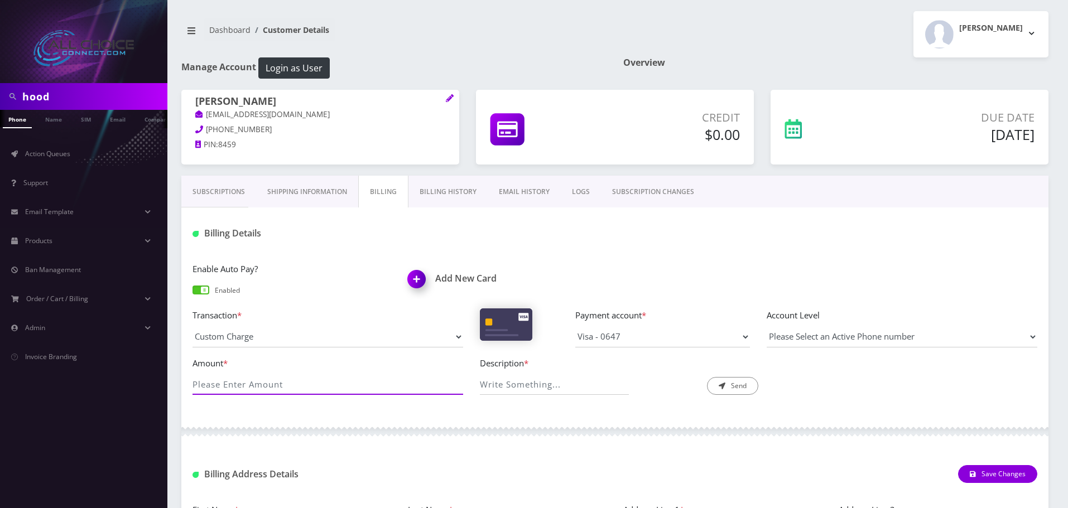
click at [311, 387] on input "Amount *" at bounding box center [327, 384] width 271 height 21
type input "39.99"
click at [541, 393] on input "Description *" at bounding box center [555, 384] width 150 height 21
click at [637, 394] on div at bounding box center [559, 384] width 158 height 21
click at [511, 387] on input "Description *" at bounding box center [555, 384] width 150 height 21
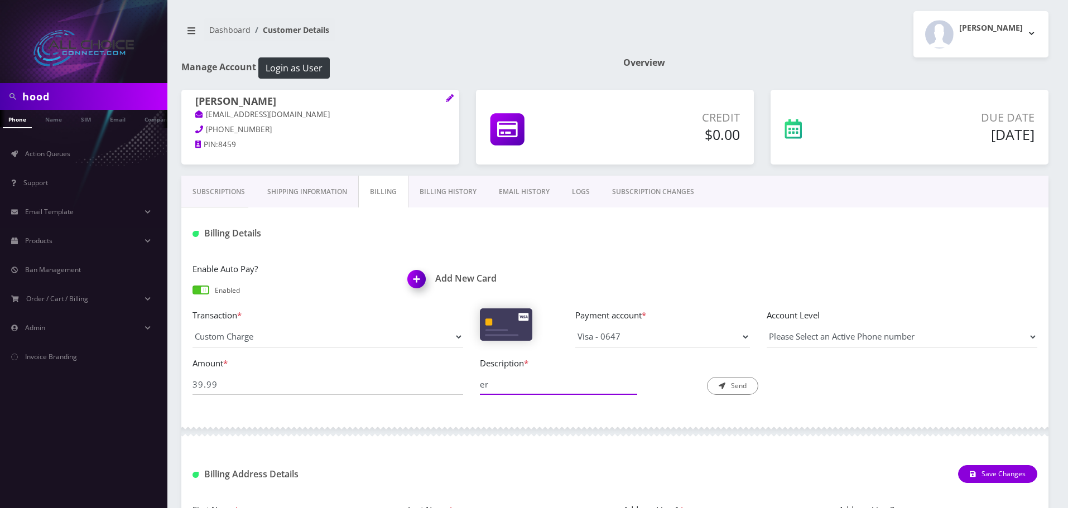
type input "e"
type input "rec"
click at [626, 338] on select "Visa - 0647 Visa - 9378 Visa - 3626" at bounding box center [662, 336] width 175 height 21
select select "9878"
click at [575, 326] on select "Visa - 0647 Visa - 9378 Visa - 3626" at bounding box center [662, 336] width 175 height 21
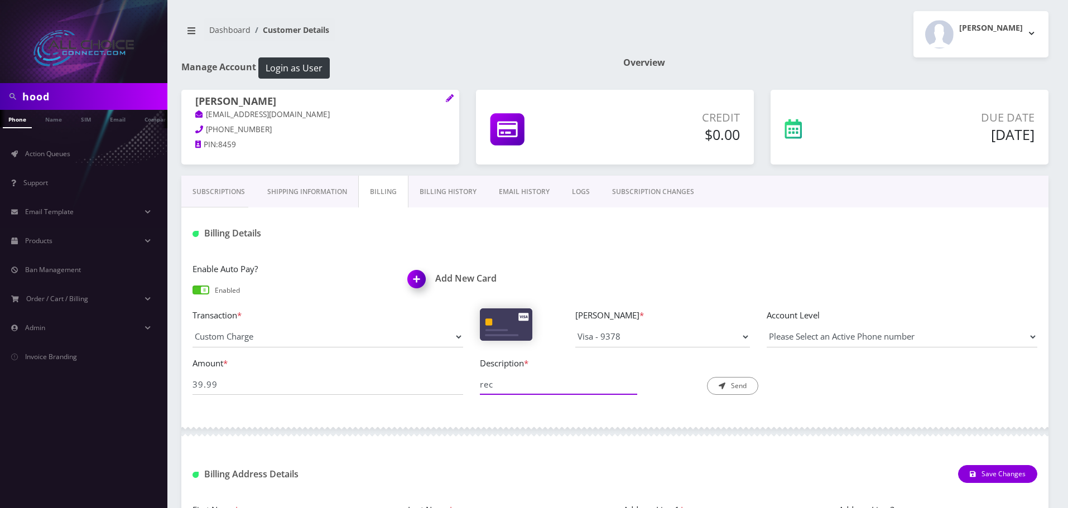
click at [524, 389] on input "rec" at bounding box center [555, 384] width 150 height 21
type input "reconnect fee"
click at [738, 382] on button "Send" at bounding box center [732, 386] width 51 height 18
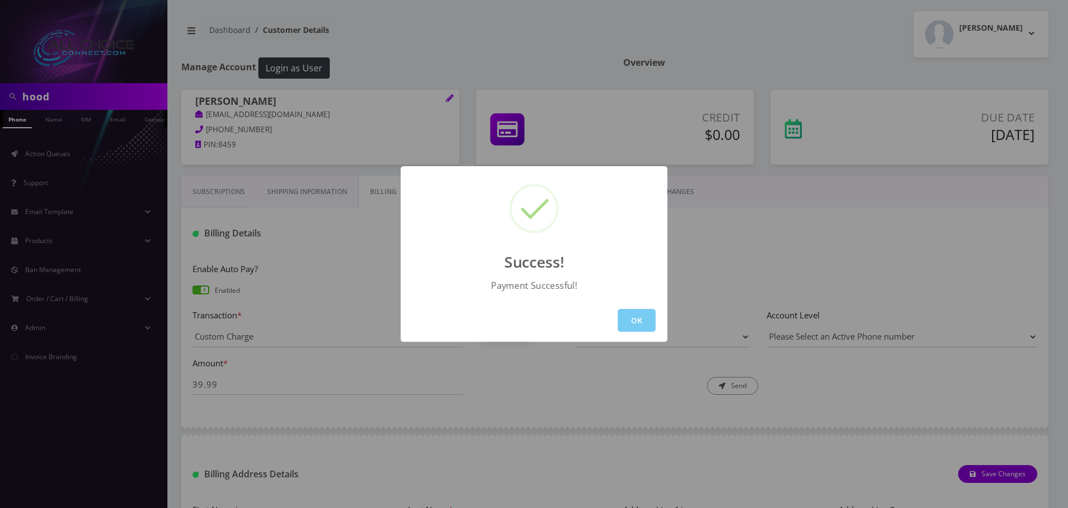
click at [647, 322] on button "OK" at bounding box center [637, 320] width 38 height 23
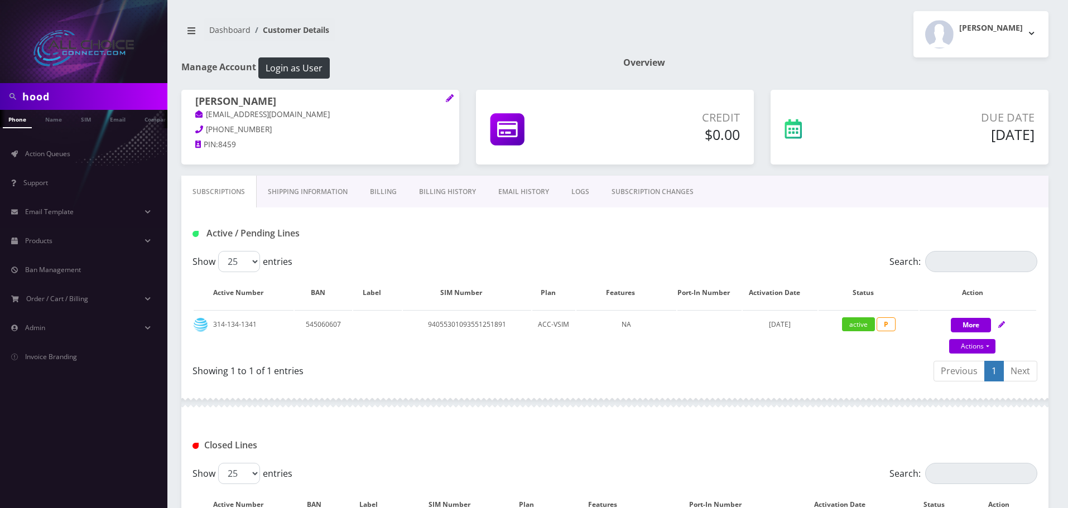
click at [378, 197] on link "Billing" at bounding box center [383, 192] width 49 height 32
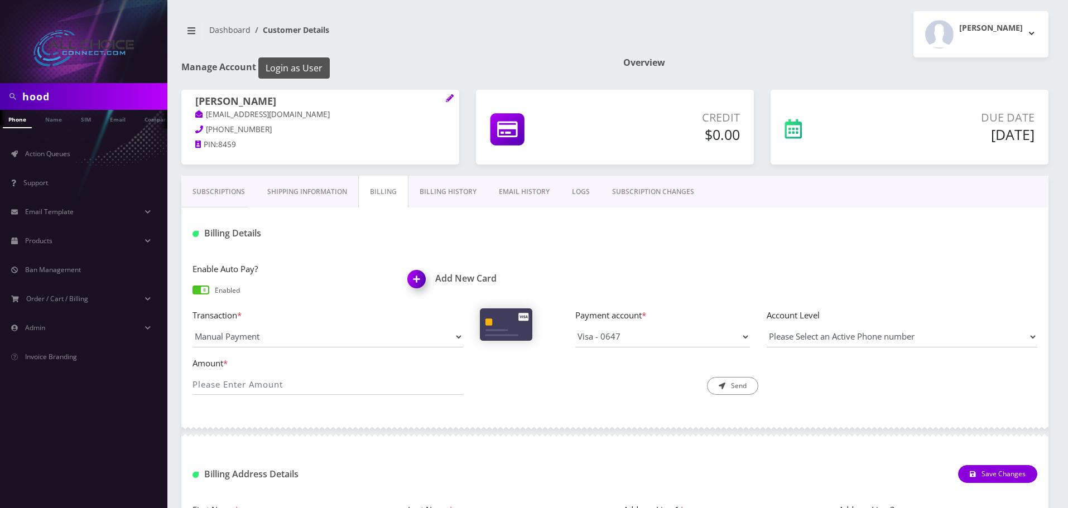
click at [296, 70] on button "Login as User" at bounding box center [293, 67] width 71 height 21
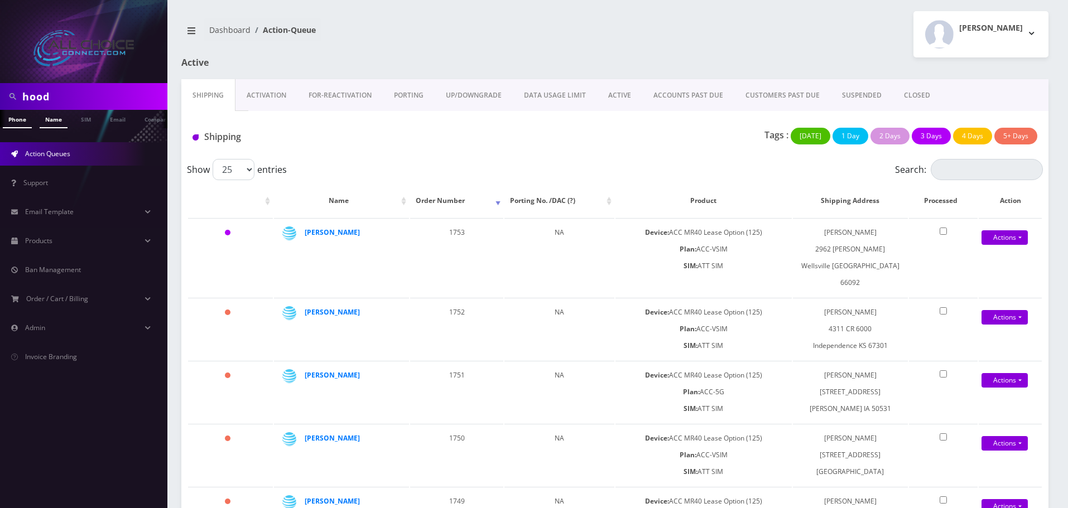
click at [57, 118] on link "Name" at bounding box center [54, 119] width 28 height 18
click at [52, 122] on link "Name" at bounding box center [54, 119] width 28 height 18
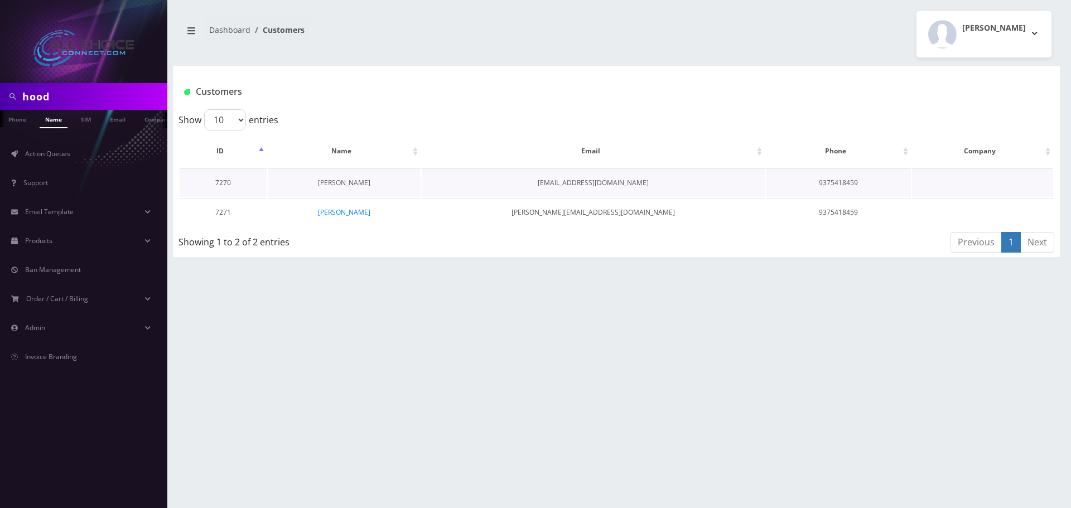
click at [361, 183] on link "[PERSON_NAME]" at bounding box center [344, 182] width 52 height 9
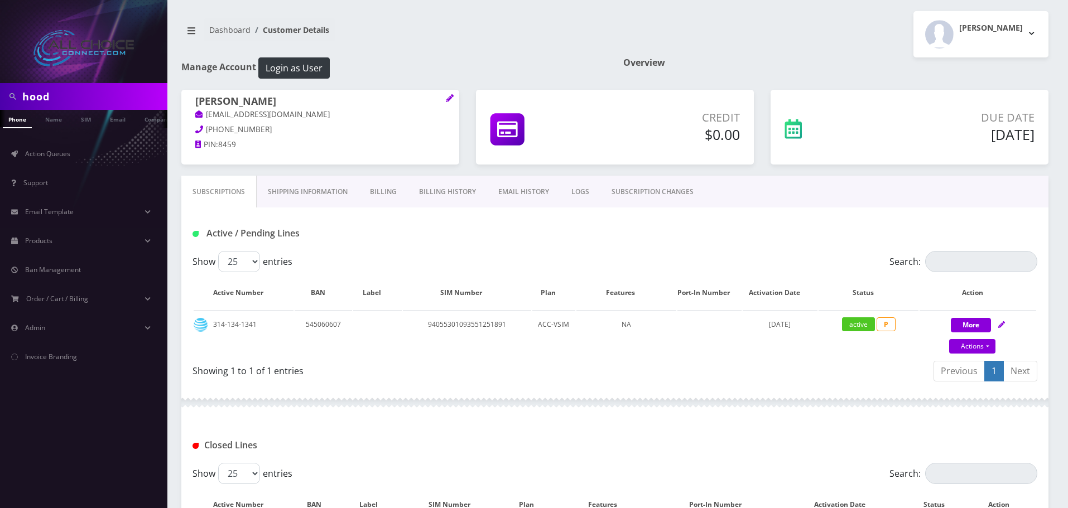
click at [397, 190] on link "Billing" at bounding box center [383, 192] width 49 height 32
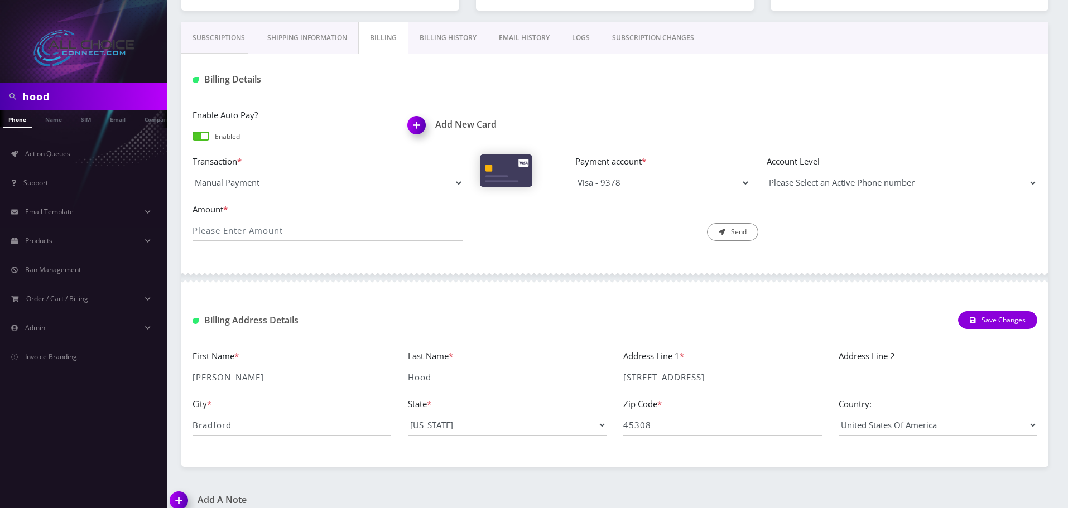
scroll to position [167, 0]
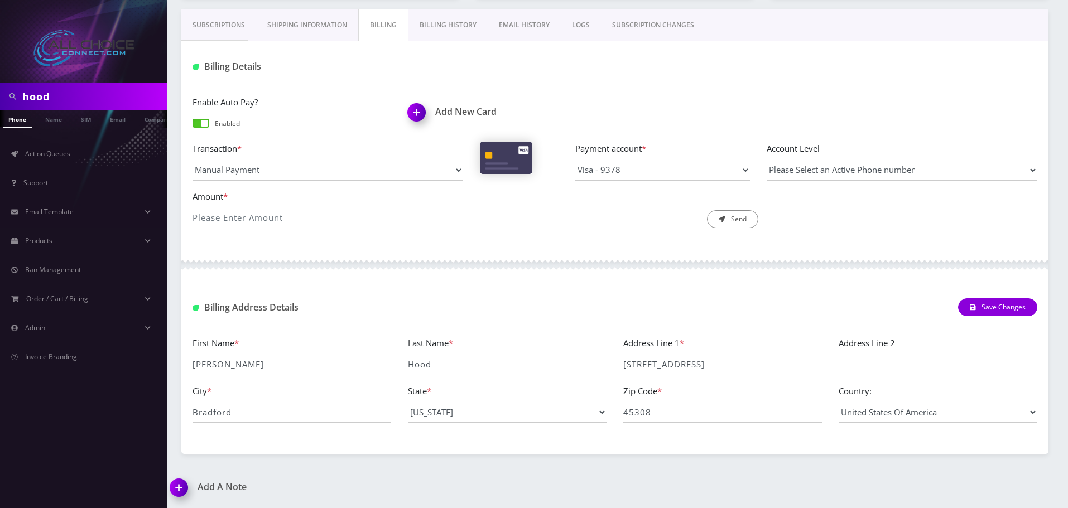
click at [451, 23] on link "Billing History" at bounding box center [447, 25] width 79 height 32
